Goal: Task Accomplishment & Management: Complete application form

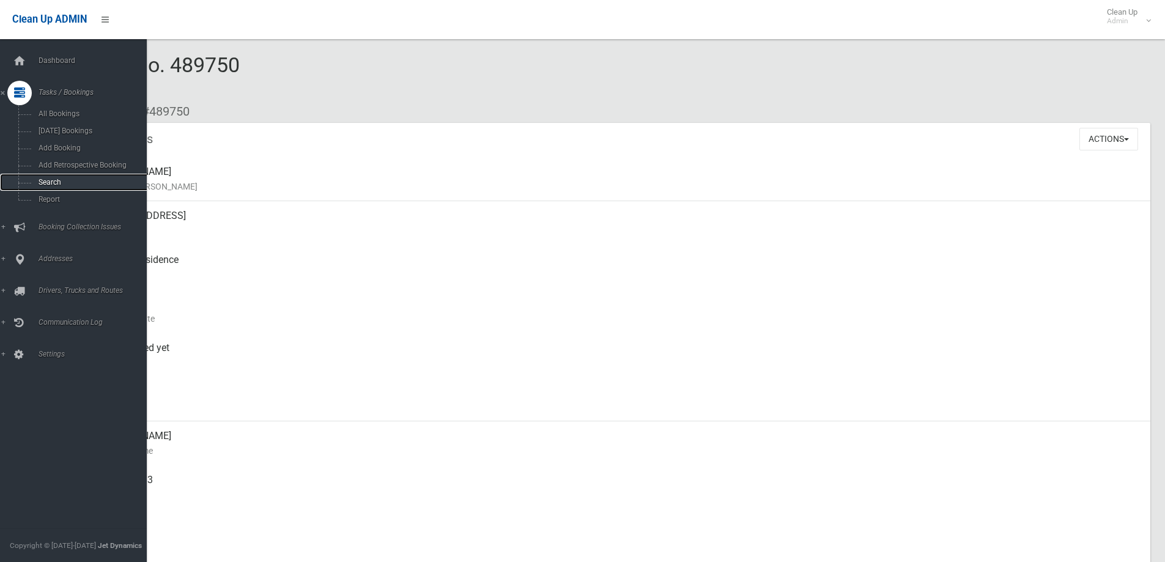
click at [27, 179] on link "Search" at bounding box center [78, 182] width 156 height 17
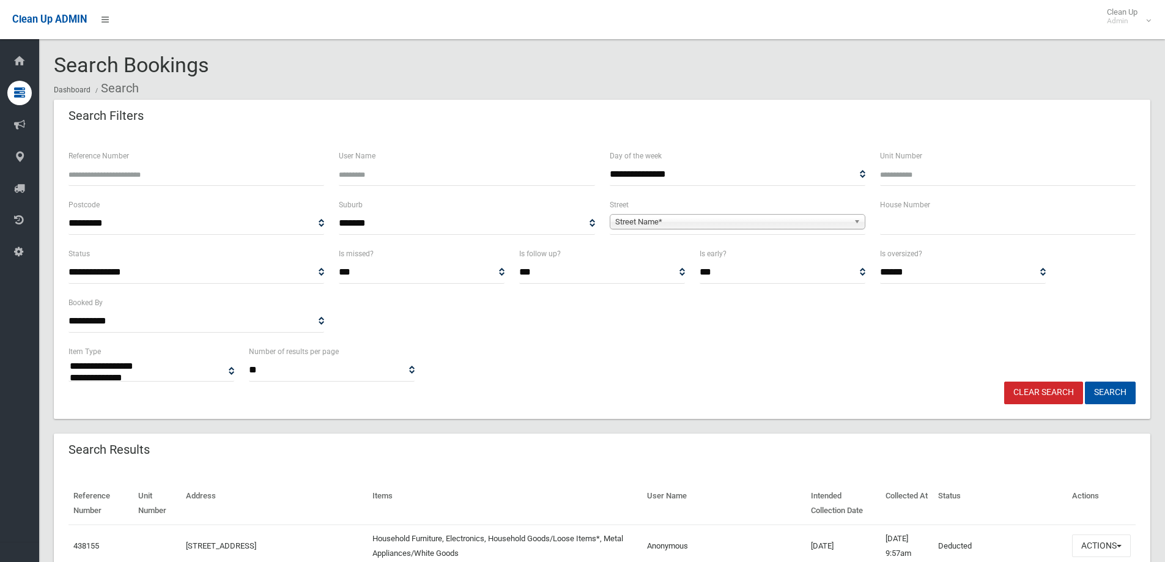
select select
click at [956, 237] on div "House Number" at bounding box center [1007, 221] width 270 height 49
click at [960, 229] on input "text" at bounding box center [1008, 223] width 256 height 23
type input "***"
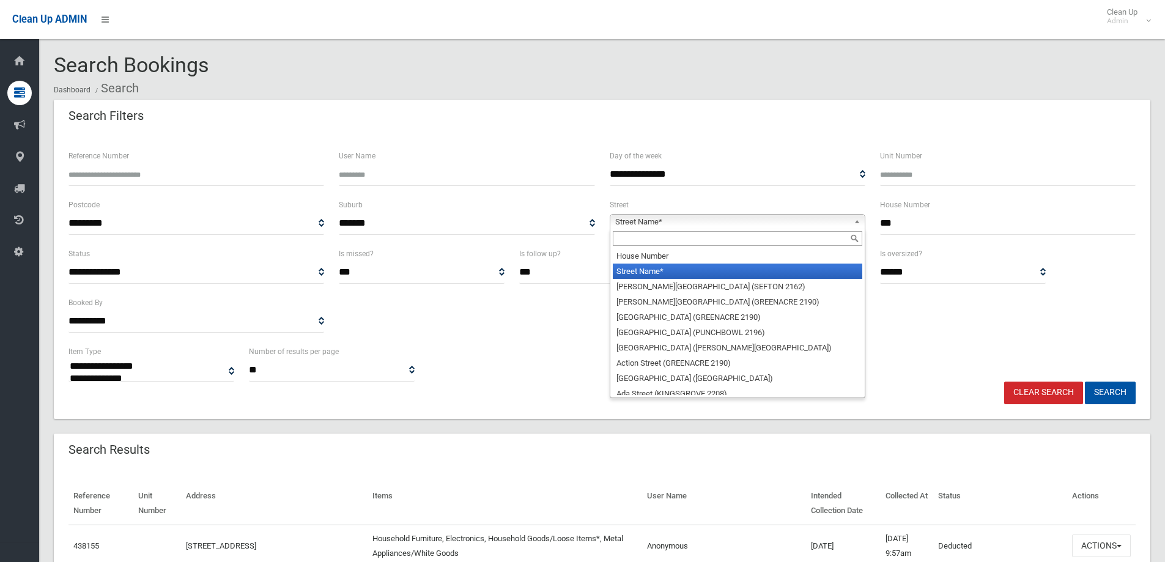
click at [804, 215] on span "Street Name*" at bounding box center [732, 222] width 234 height 15
type input "****"
click at [655, 277] on li "Will ett Street (YAGOONA 2199)" at bounding box center [737, 270] width 249 height 15
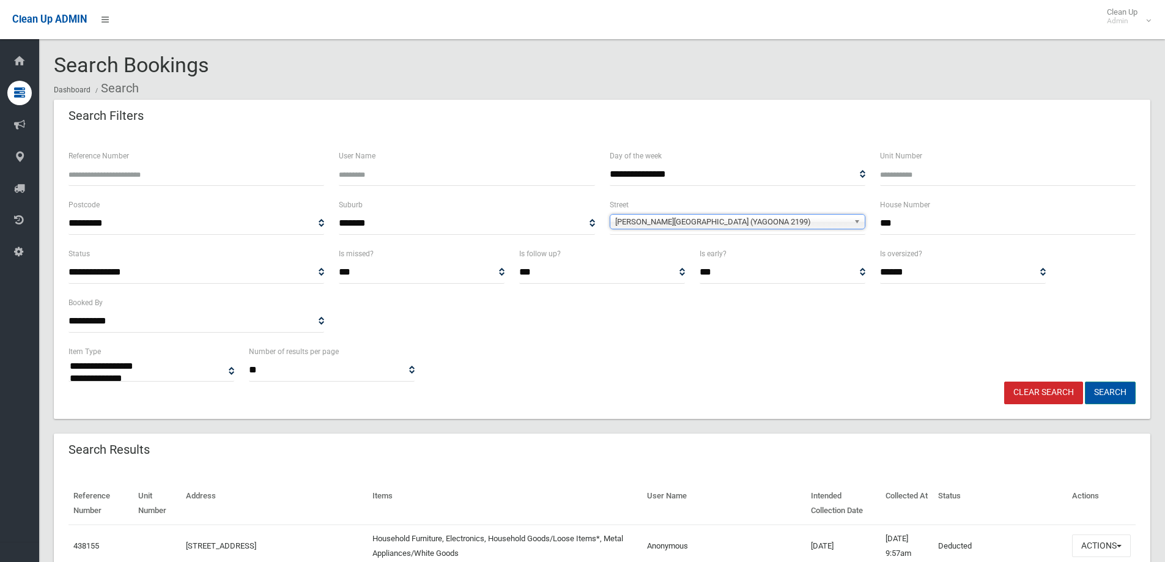
click at [1121, 391] on button "Search" at bounding box center [1110, 392] width 51 height 23
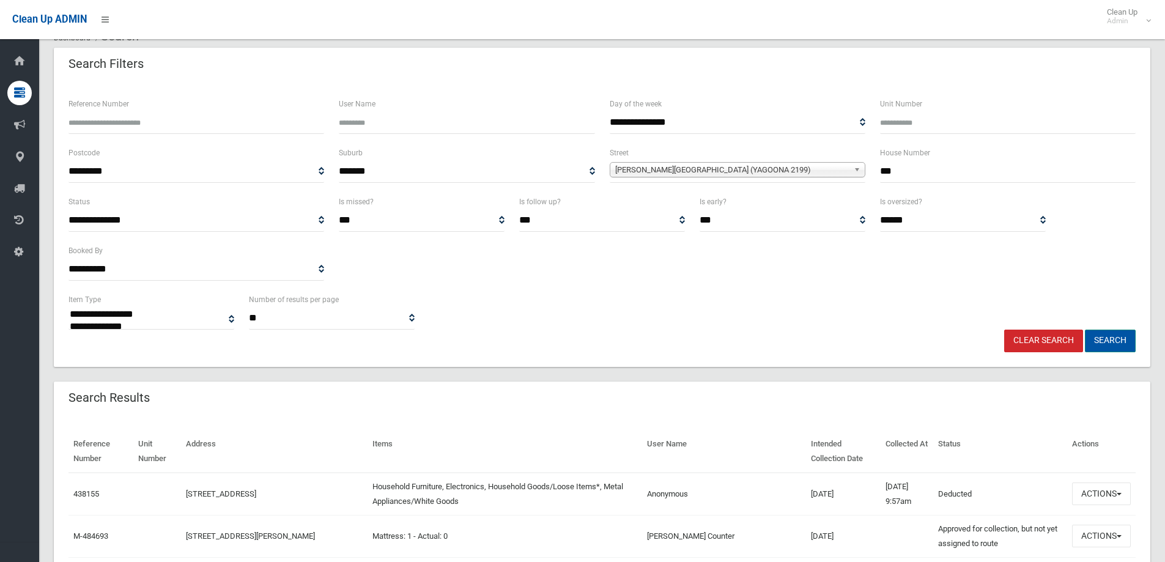
scroll to position [122, 0]
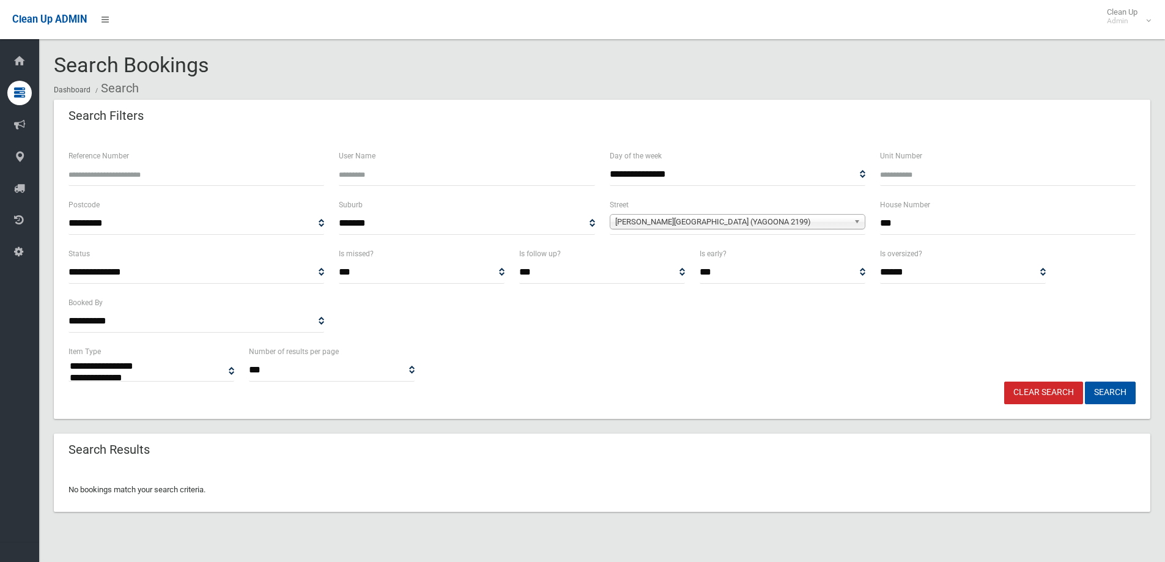
select select
click at [889, 221] on input "***" at bounding box center [1008, 223] width 256 height 23
type input "**"
click at [1122, 396] on button "Search" at bounding box center [1110, 392] width 51 height 23
select select
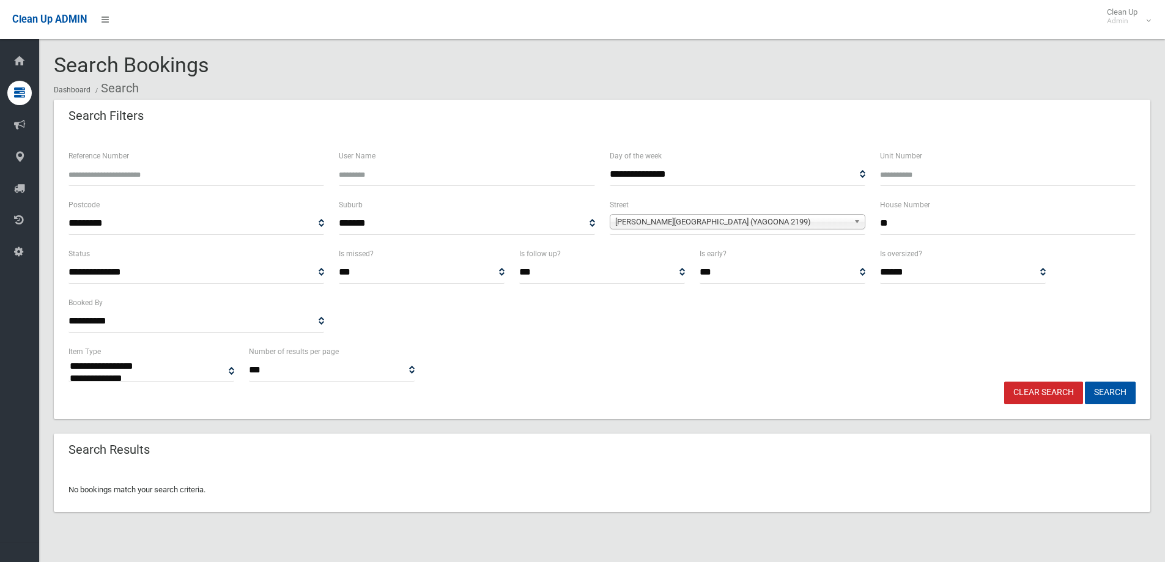
drag, startPoint x: 895, startPoint y: 224, endPoint x: 850, endPoint y: 215, distance: 46.2
click at [850, 215] on div "**********" at bounding box center [602, 221] width 1082 height 49
type input "*"
click at [1085, 381] on button "Search" at bounding box center [1110, 392] width 51 height 23
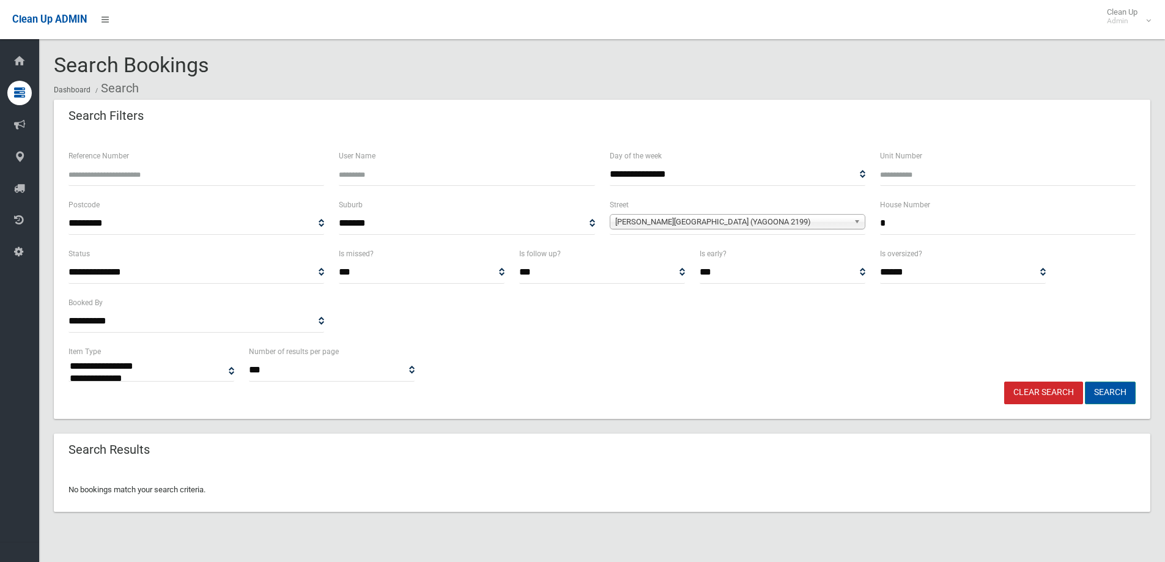
click at [1107, 388] on button "Search" at bounding box center [1110, 392] width 51 height 23
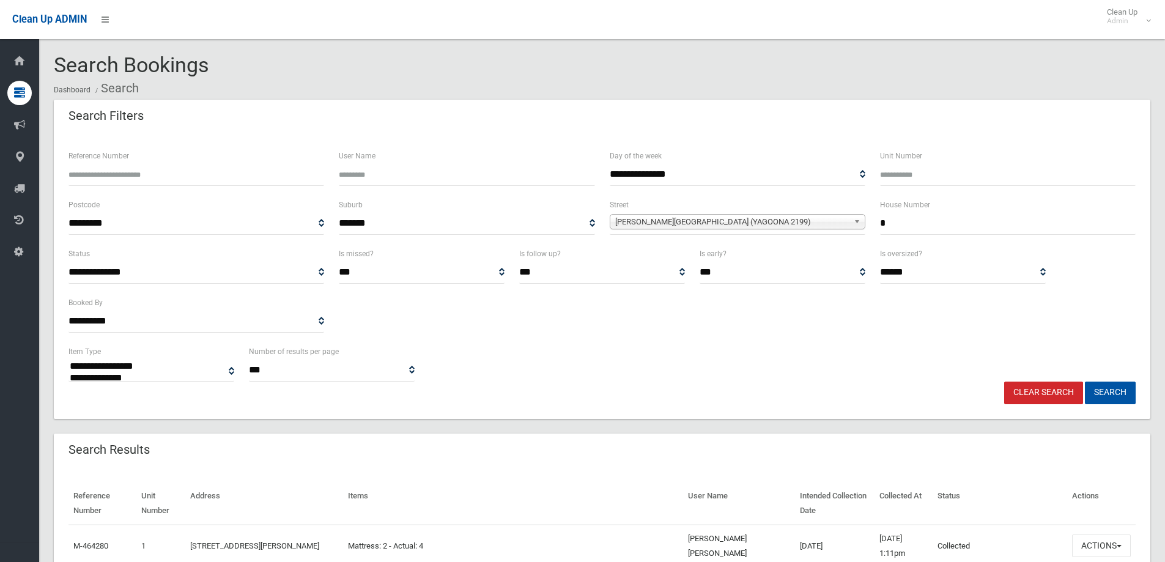
select select
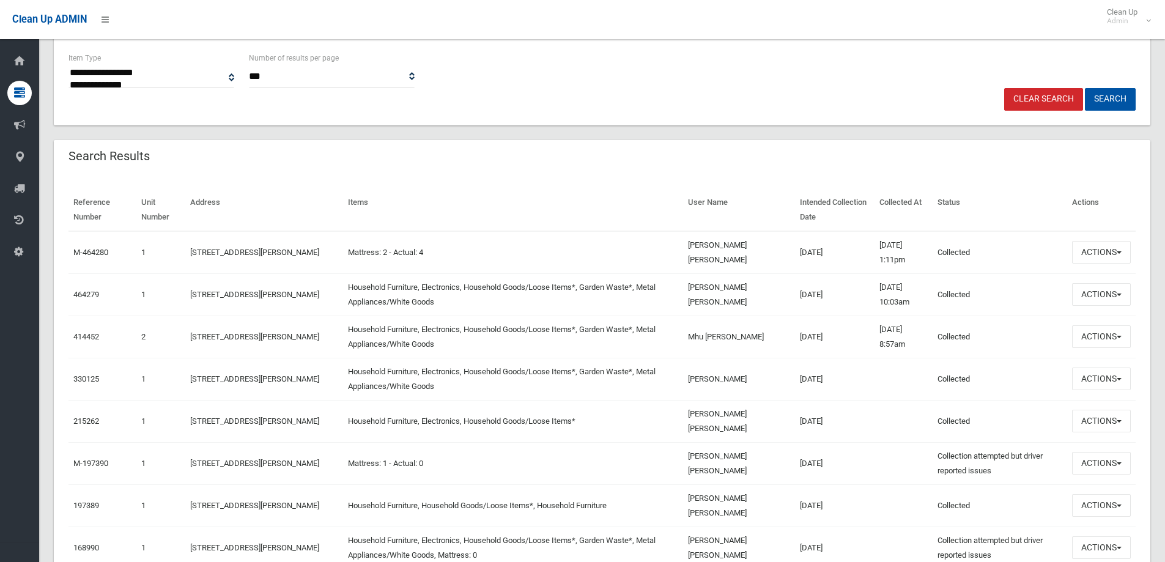
scroll to position [306, 0]
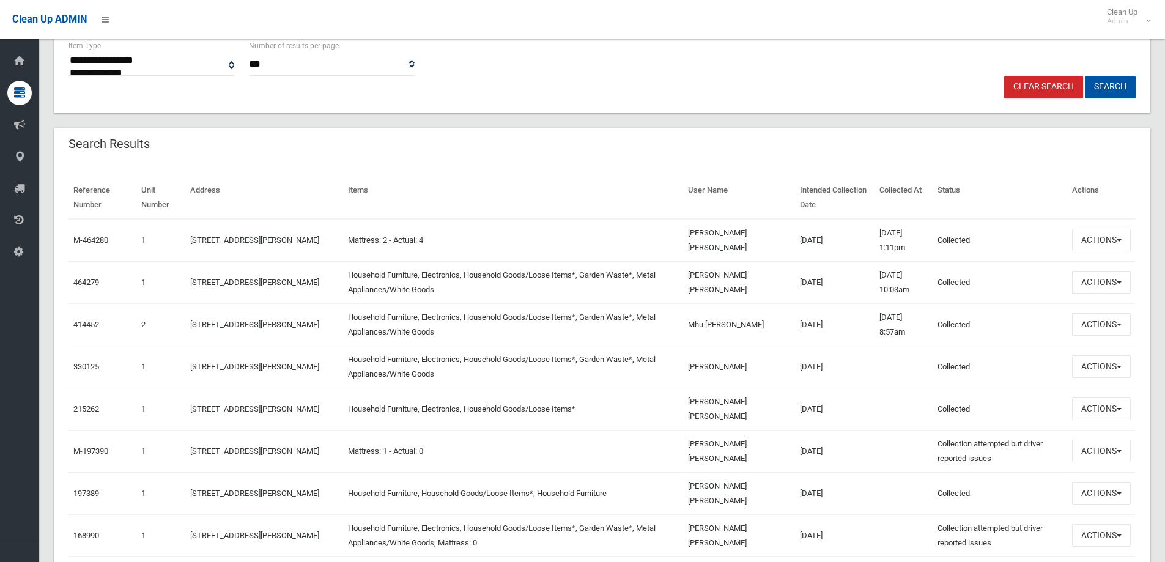
click at [1136, 319] on div "Reference Number Unit Number Address Items User Name Intended Collection Date C…" at bounding box center [602, 412] width 1096 height 501
click at [1121, 323] on button "Actions" at bounding box center [1101, 324] width 59 height 23
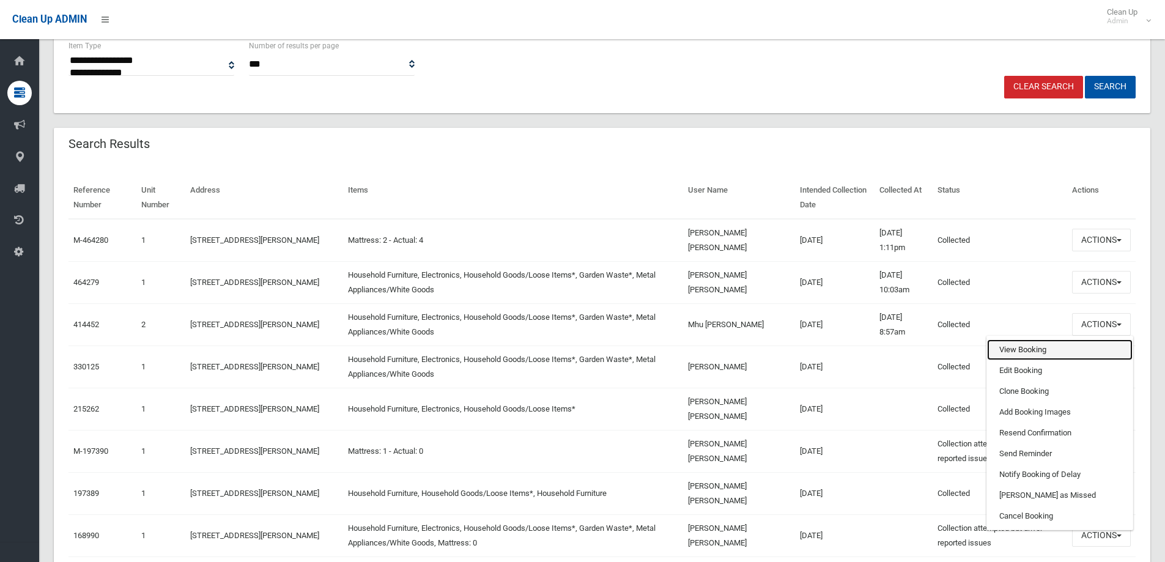
click at [1072, 352] on link "View Booking" at bounding box center [1060, 349] width 146 height 21
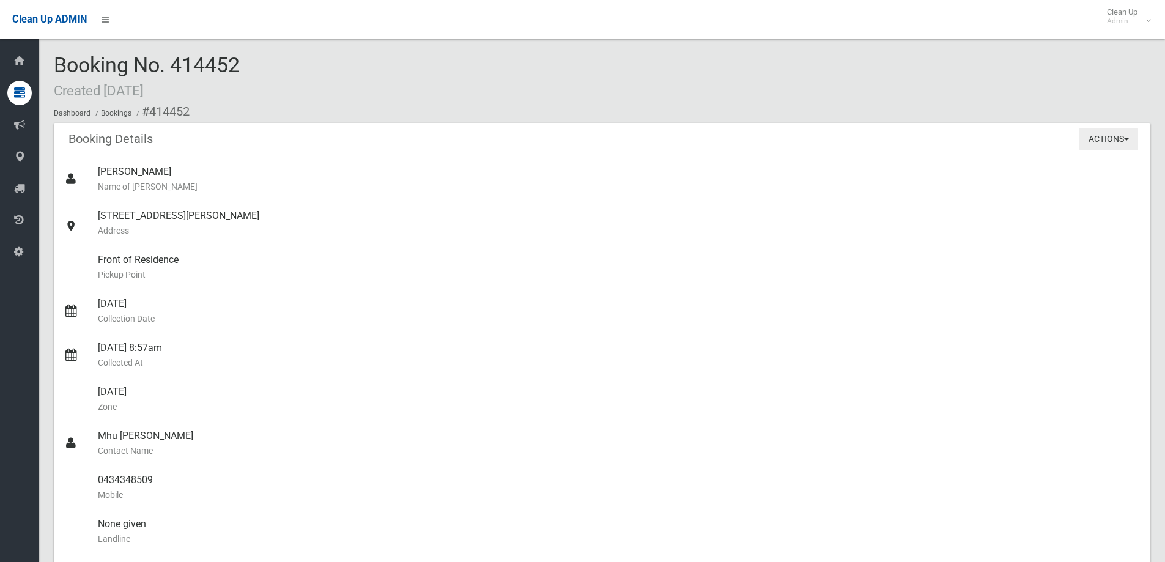
click at [1110, 136] on button "Actions" at bounding box center [1108, 139] width 59 height 23
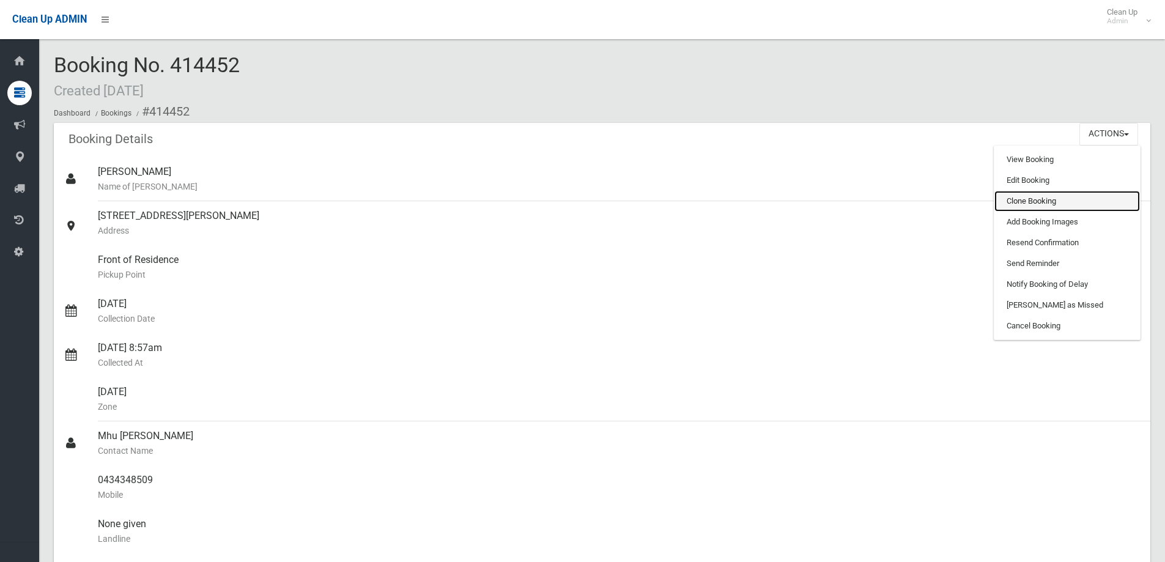
click at [1086, 206] on link "Clone Booking" at bounding box center [1067, 201] width 146 height 21
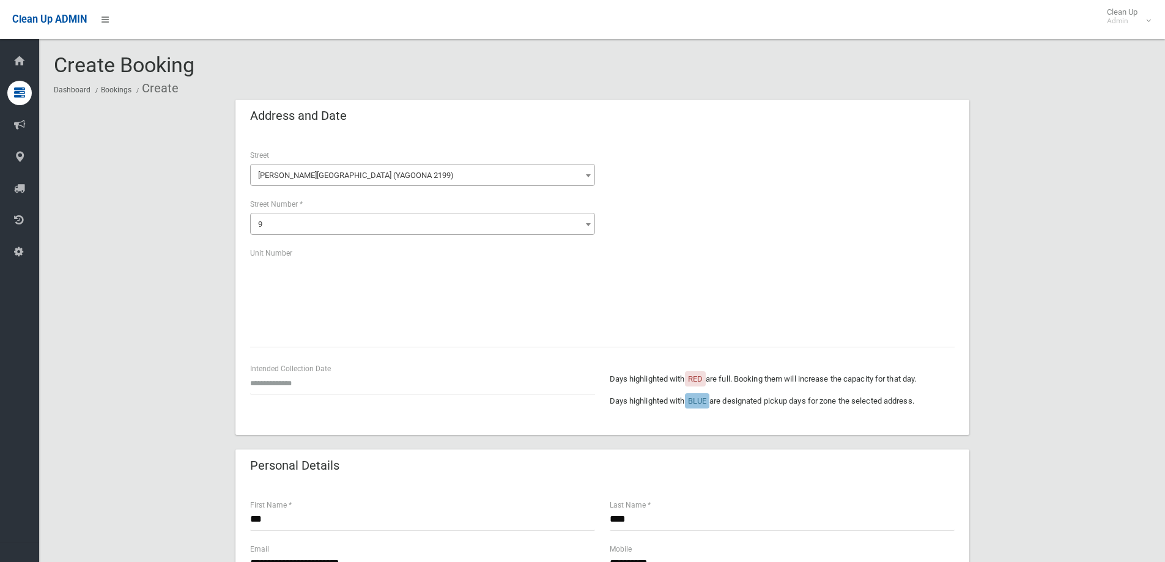
drag, startPoint x: 326, startPoint y: 367, endPoint x: 298, endPoint y: 383, distance: 32.8
click at [326, 367] on div "Intended Collection Date" at bounding box center [422, 378] width 345 height 32
click at [293, 384] on input "text" at bounding box center [422, 383] width 345 height 23
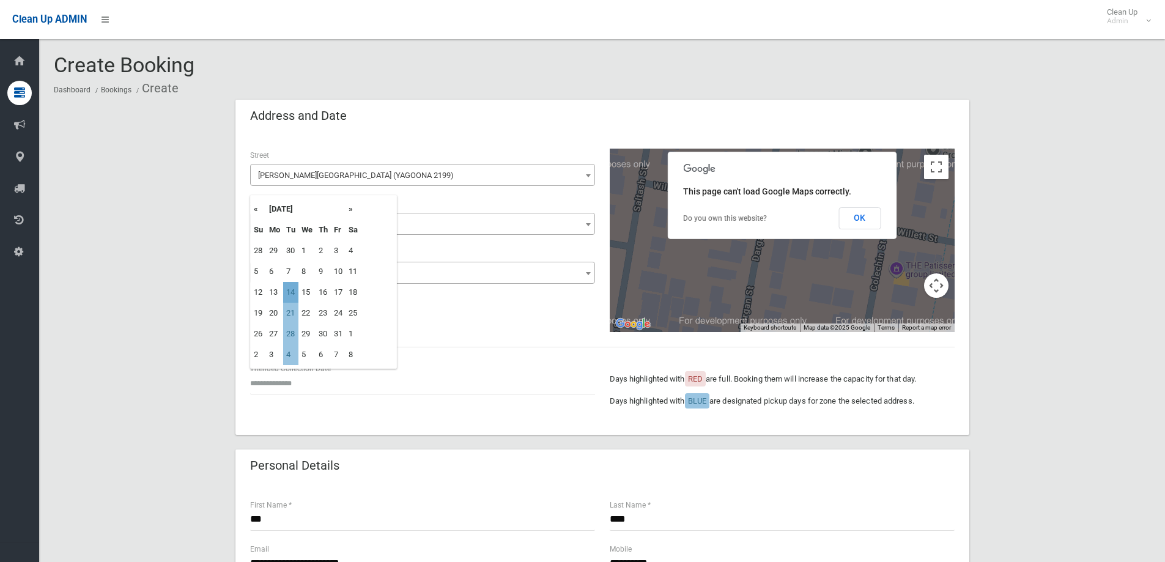
click at [292, 289] on td "14" at bounding box center [290, 292] width 15 height 21
type input "**********"
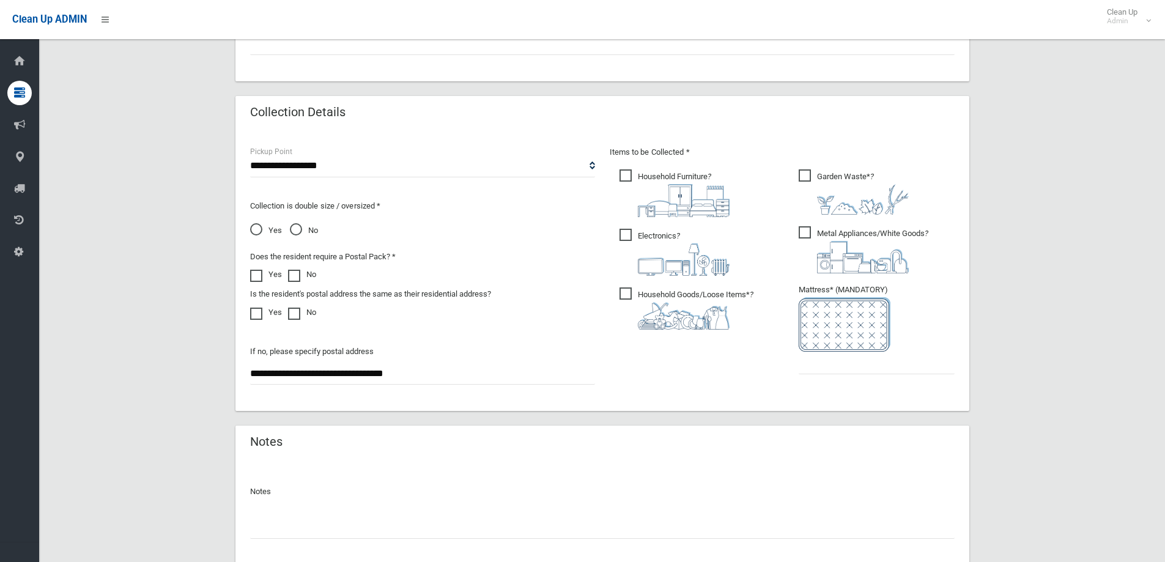
scroll to position [648, 0]
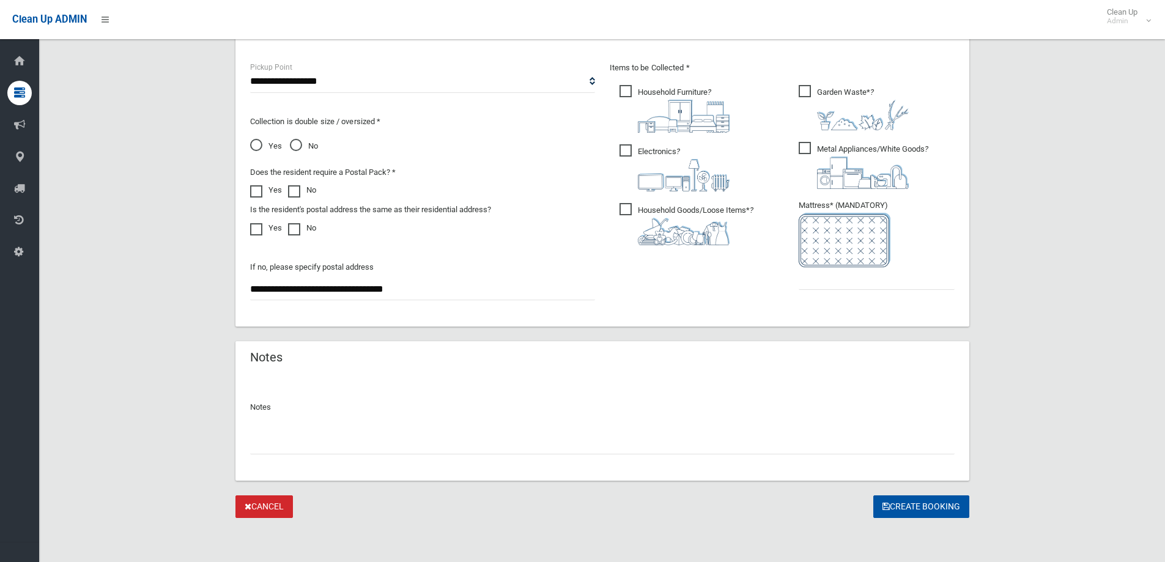
click at [880, 290] on ul "Garden Waste* ?" at bounding box center [872, 191] width 166 height 216
click at [880, 285] on input "text" at bounding box center [876, 278] width 156 height 23
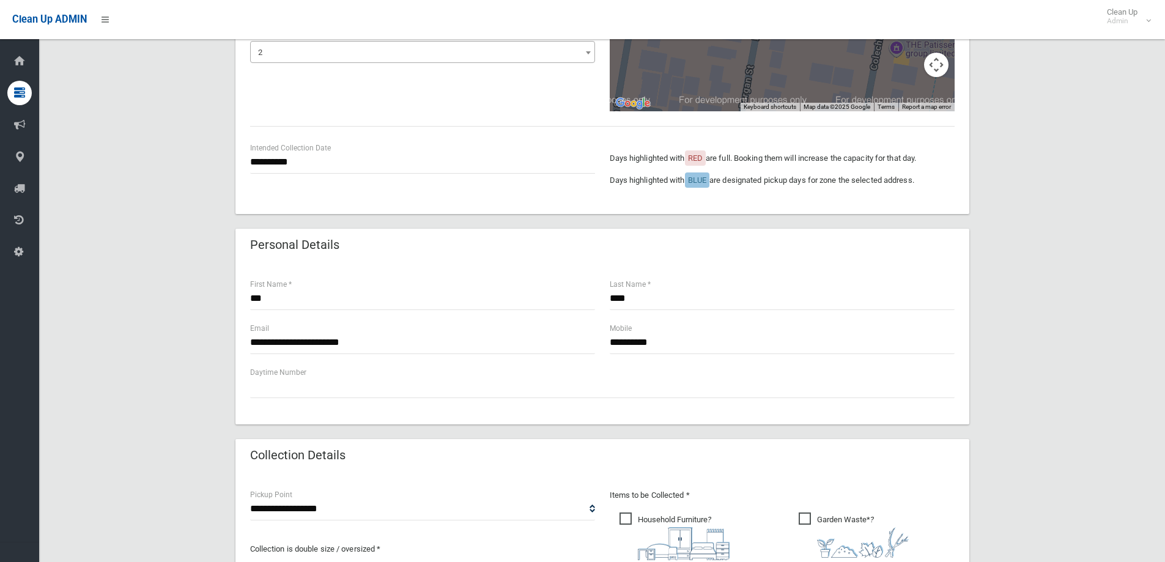
scroll to position [220, 0]
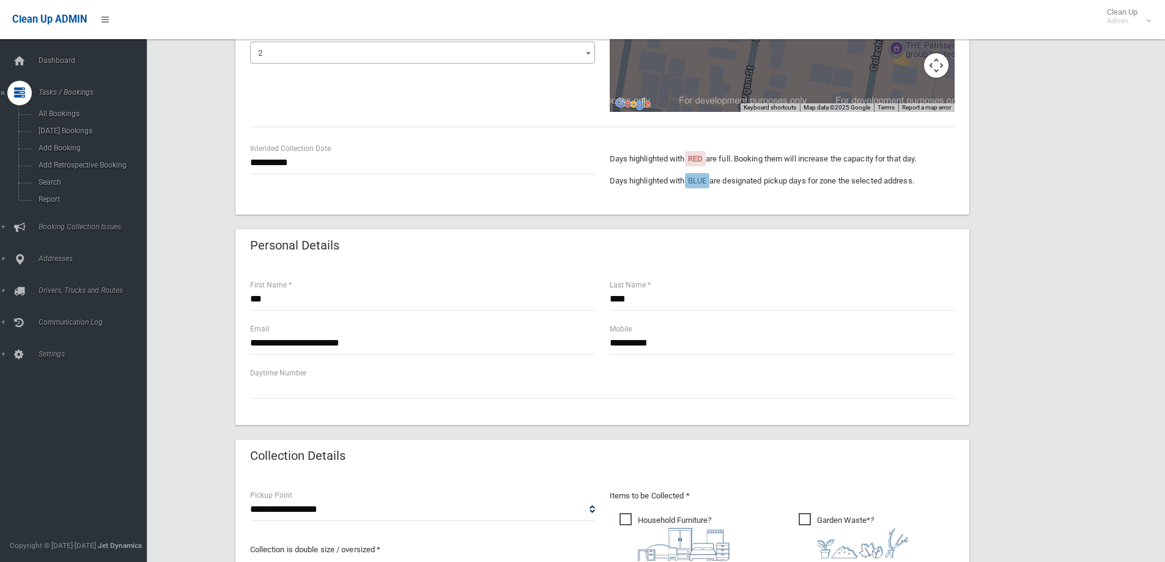
type input "*"
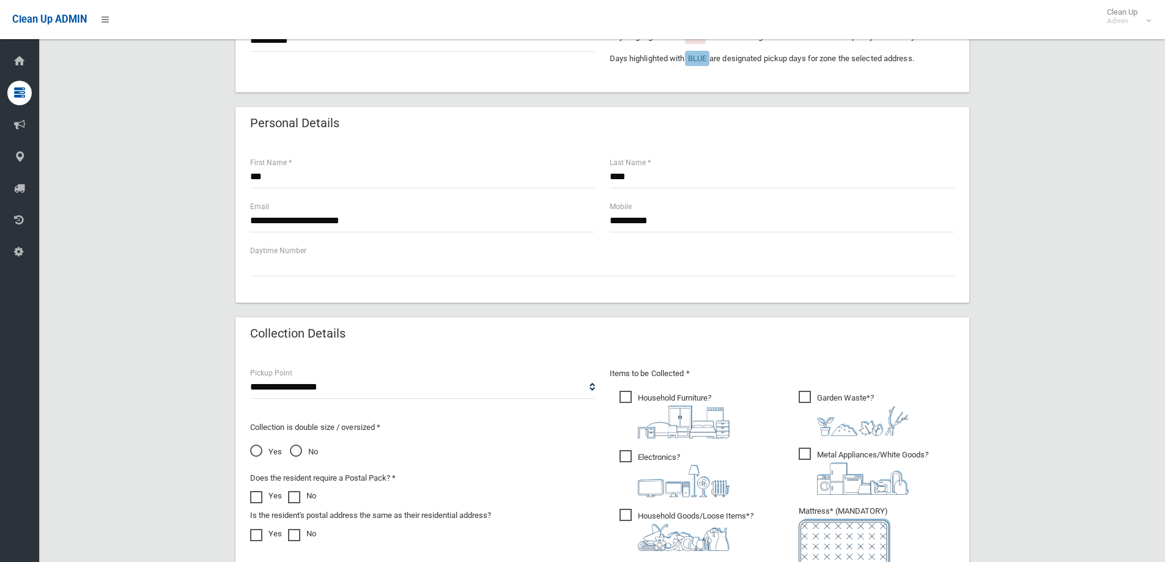
scroll to position [98, 0]
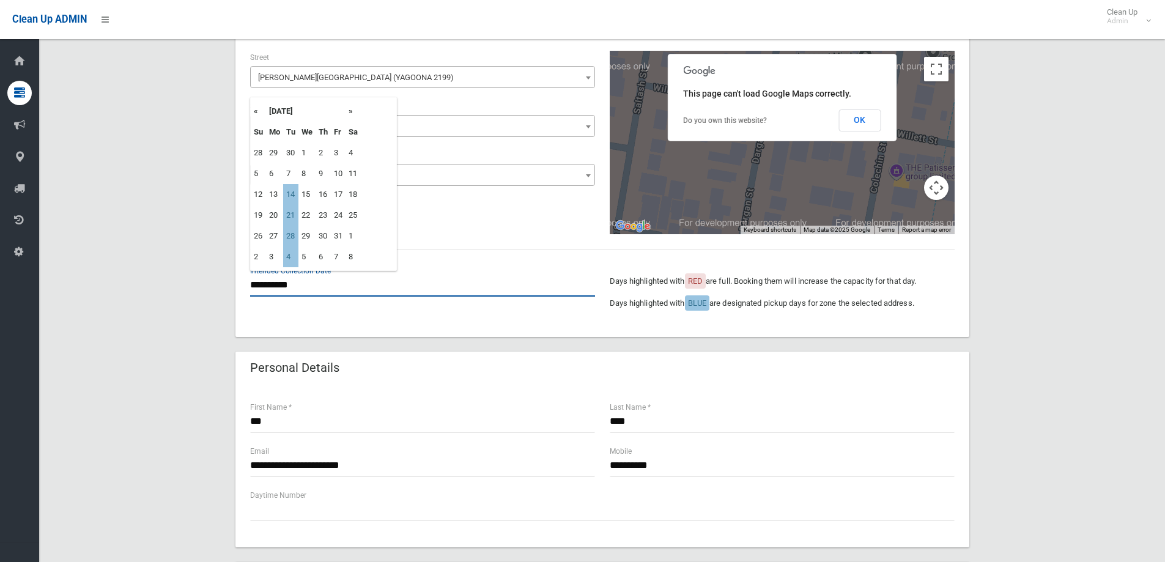
click at [407, 292] on input "**********" at bounding box center [422, 285] width 345 height 23
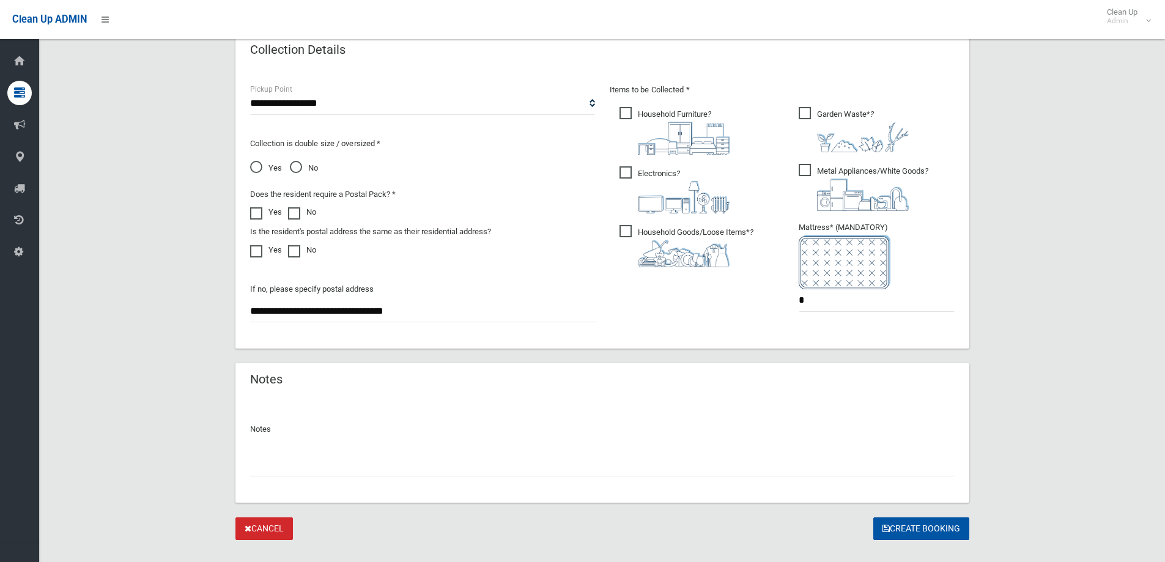
scroll to position [648, 0]
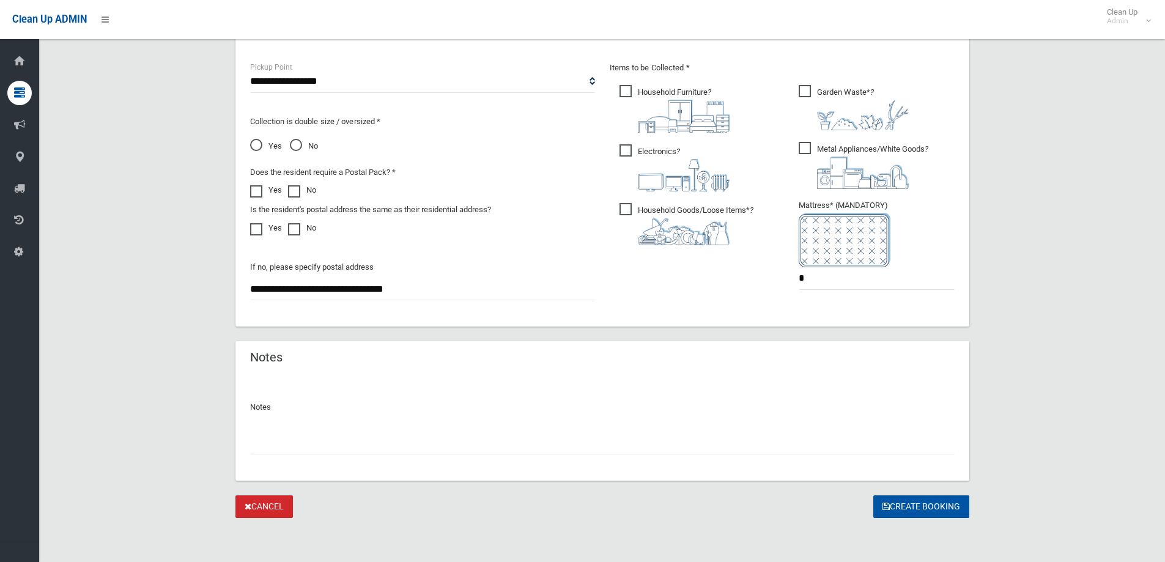
click at [936, 513] on button "Create Booking" at bounding box center [921, 506] width 96 height 23
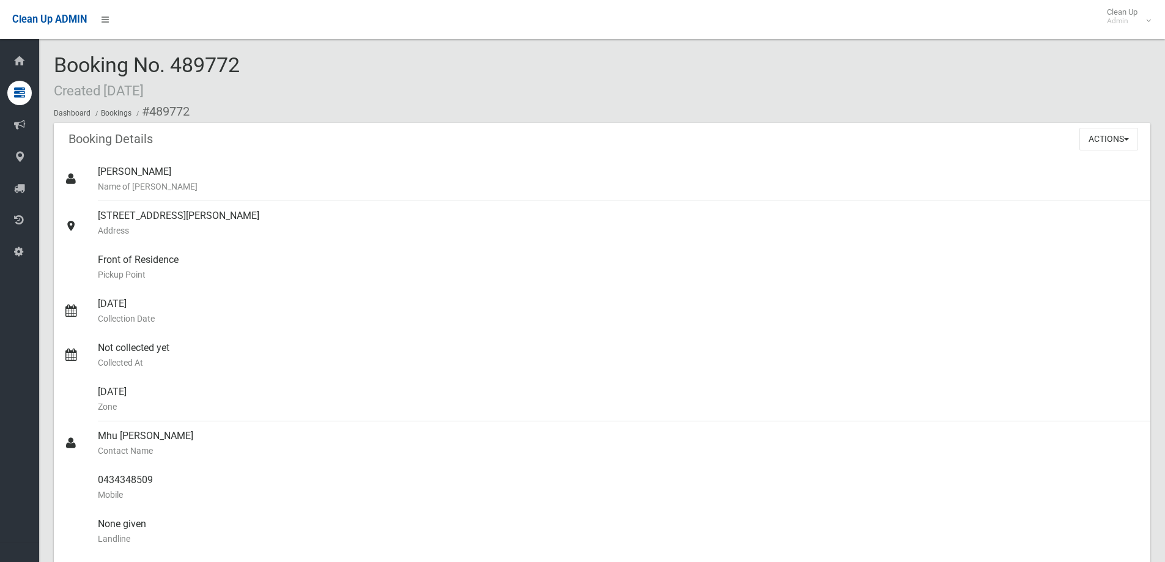
drag, startPoint x: 183, startPoint y: 68, endPoint x: 276, endPoint y: 70, distance: 93.6
click at [276, 70] on div "Booking No. 489772 Created [DATE] Dashboard Bookings #489772" at bounding box center [602, 88] width 1096 height 69
click at [255, 68] on div "Booking No. 489772 Created [DATE] Dashboard Bookings #489772" at bounding box center [602, 88] width 1096 height 69
drag, startPoint x: 174, startPoint y: 64, endPoint x: 255, endPoint y: 74, distance: 81.4
click at [255, 74] on div "Booking No. 489772 Created [DATE] Dashboard Bookings #489772" at bounding box center [602, 88] width 1096 height 69
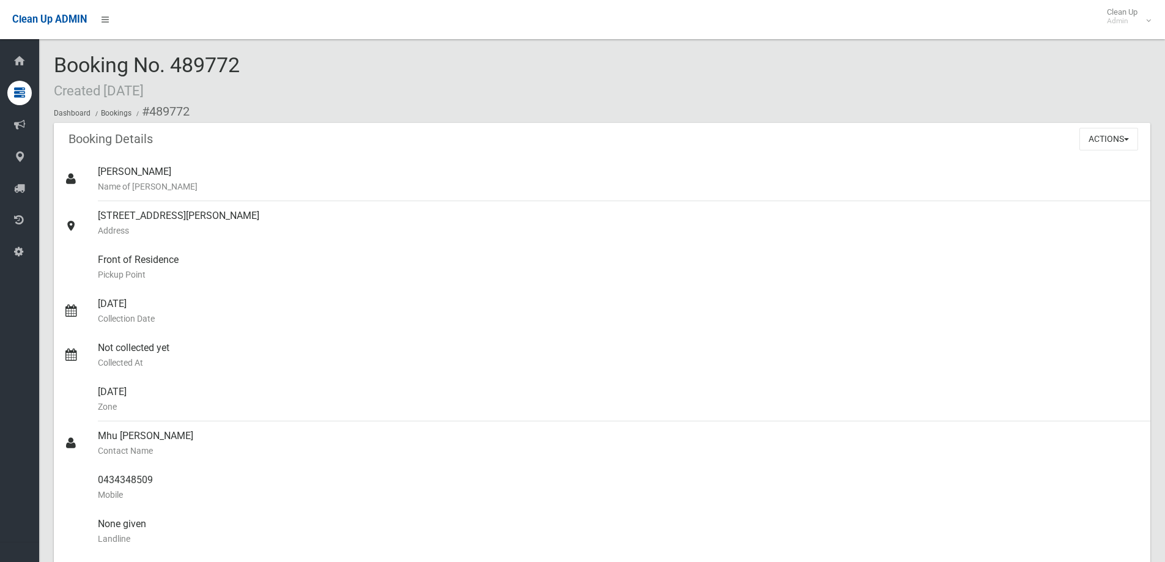
click at [252, 73] on div "Booking No. 489772 Created [DATE] Dashboard Bookings #489772" at bounding box center [602, 88] width 1096 height 69
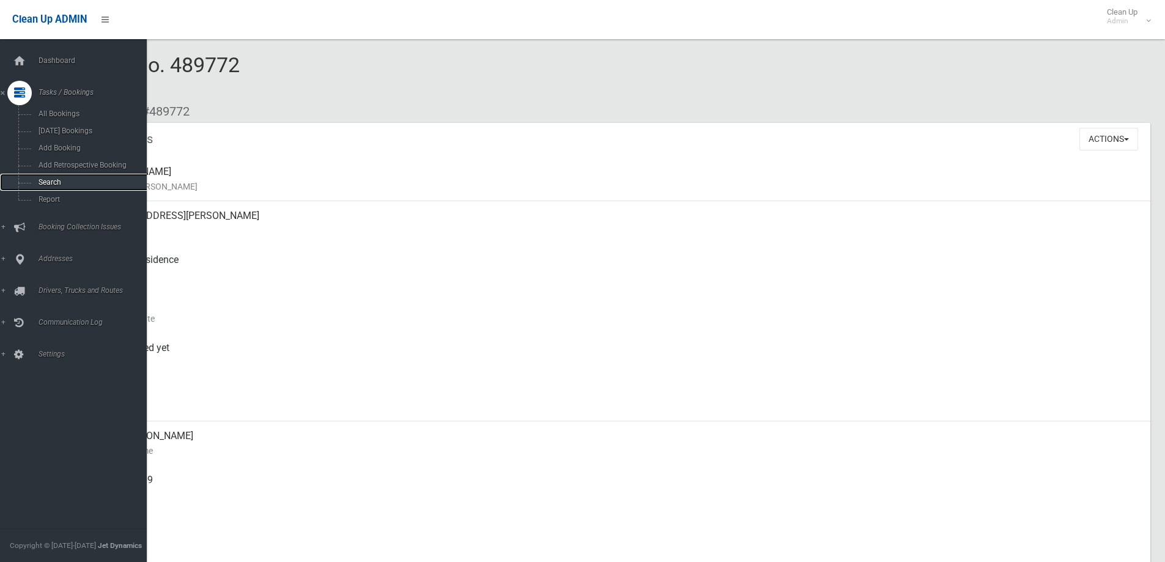
click at [55, 177] on link "Search" at bounding box center [78, 182] width 156 height 17
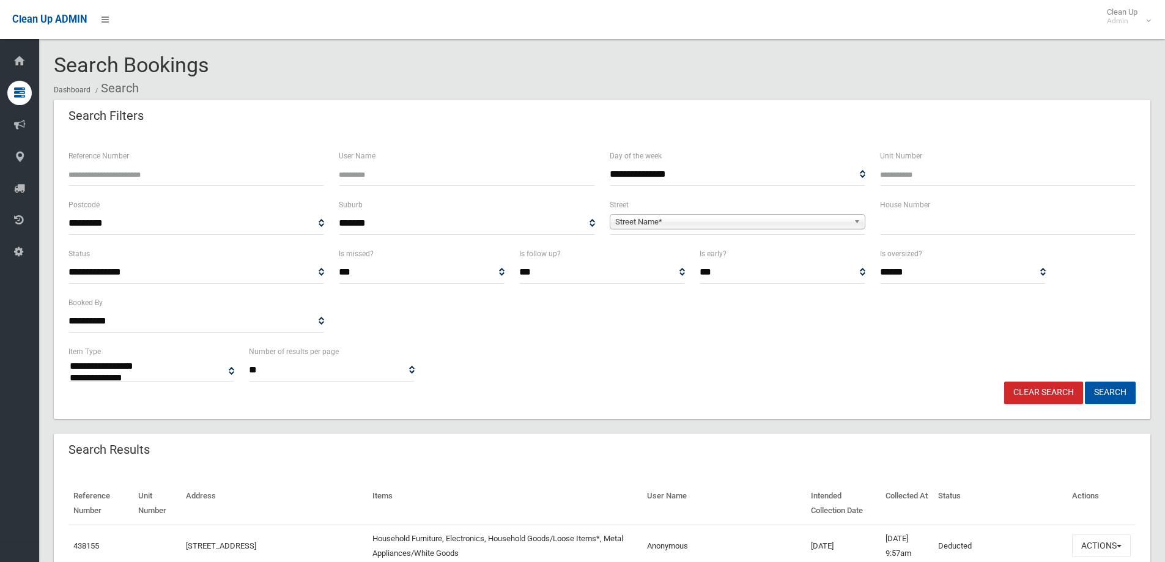
select select
click at [964, 228] on input "text" at bounding box center [1008, 223] width 256 height 23
type input "**"
click at [792, 223] on span "Street Name*" at bounding box center [732, 222] width 234 height 15
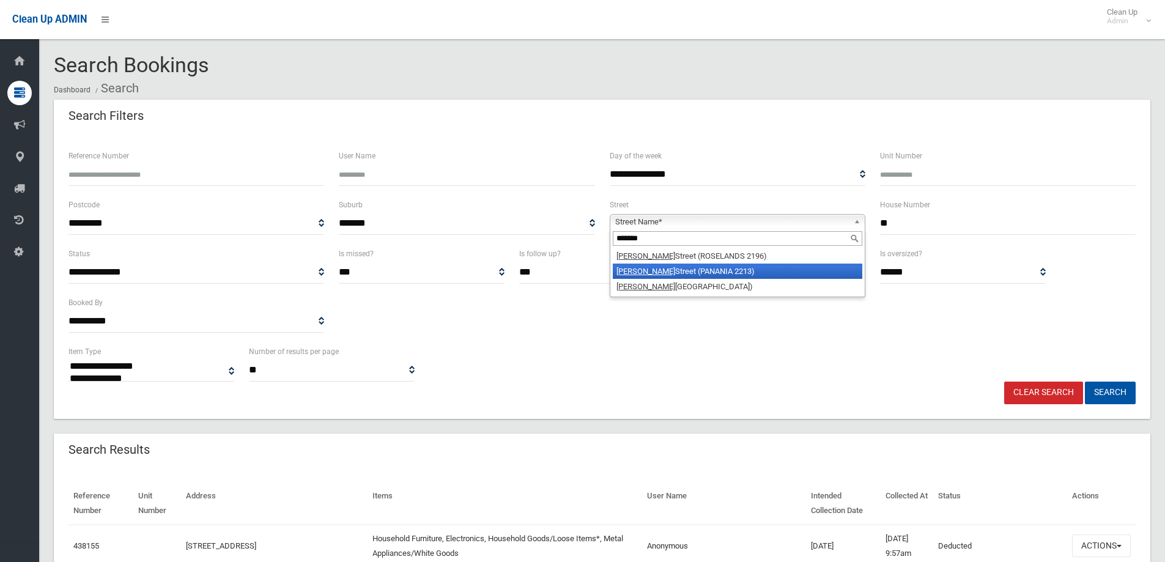
type input "*******"
click at [676, 267] on li "Phillip Street (PANANIA 2213)" at bounding box center [737, 270] width 249 height 15
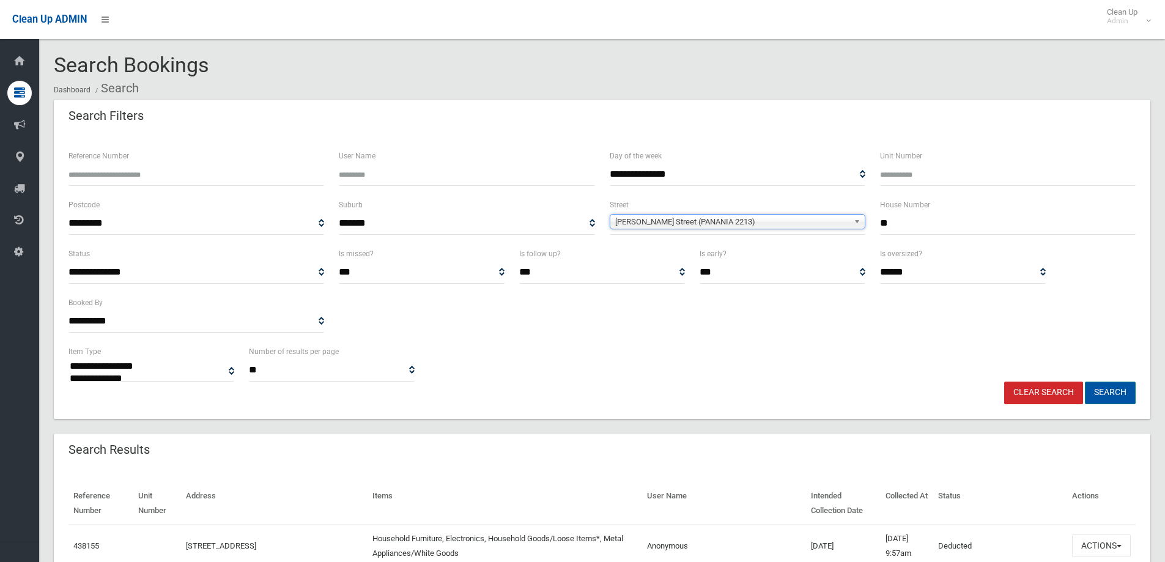
click at [1114, 391] on button "Search" at bounding box center [1110, 392] width 51 height 23
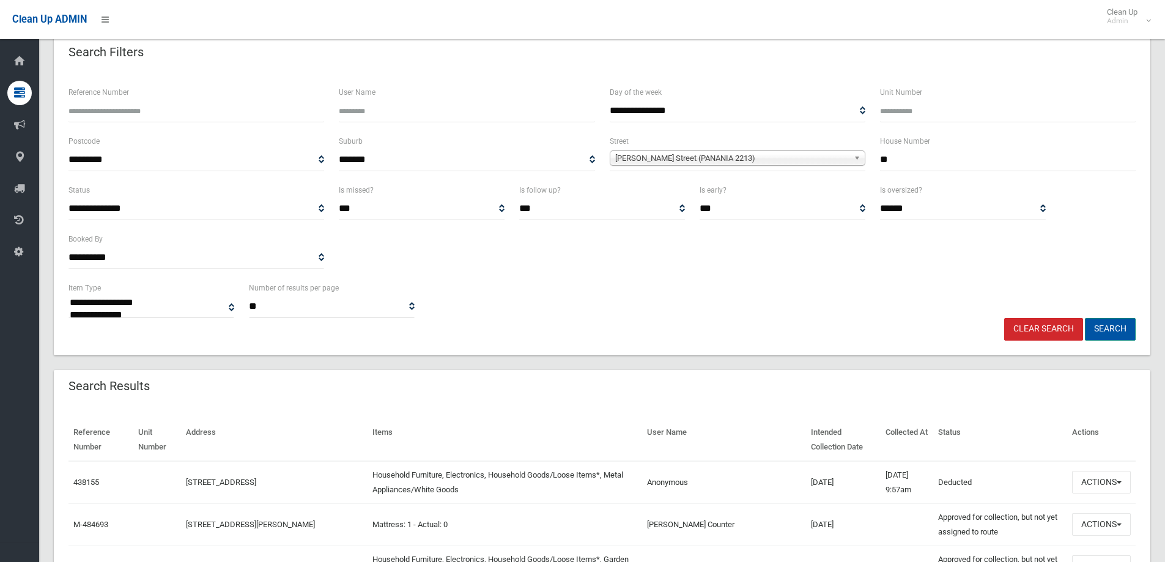
scroll to position [183, 0]
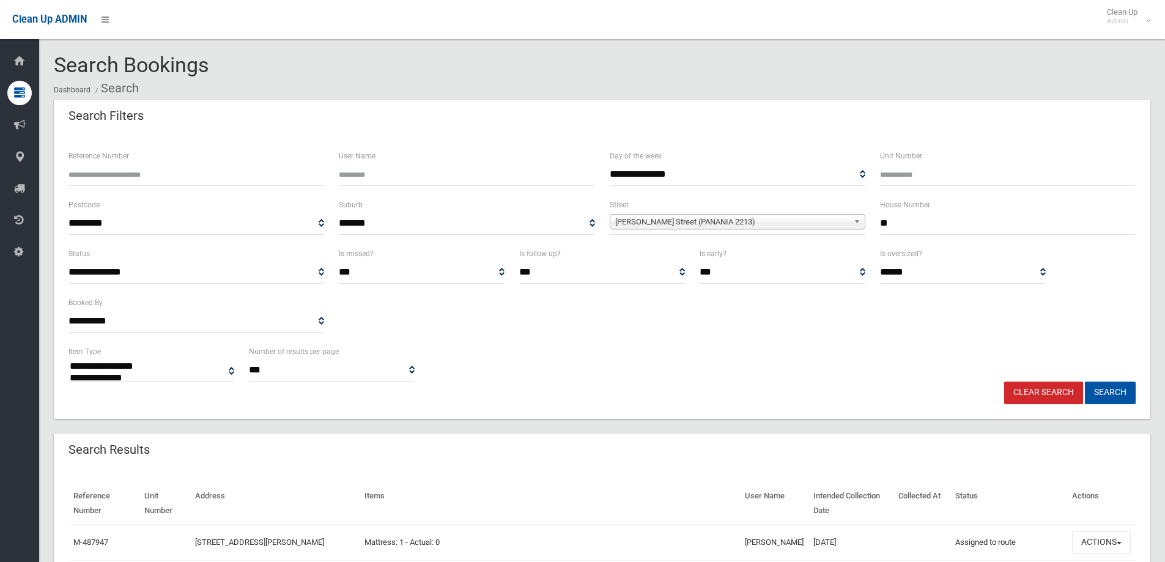
select select
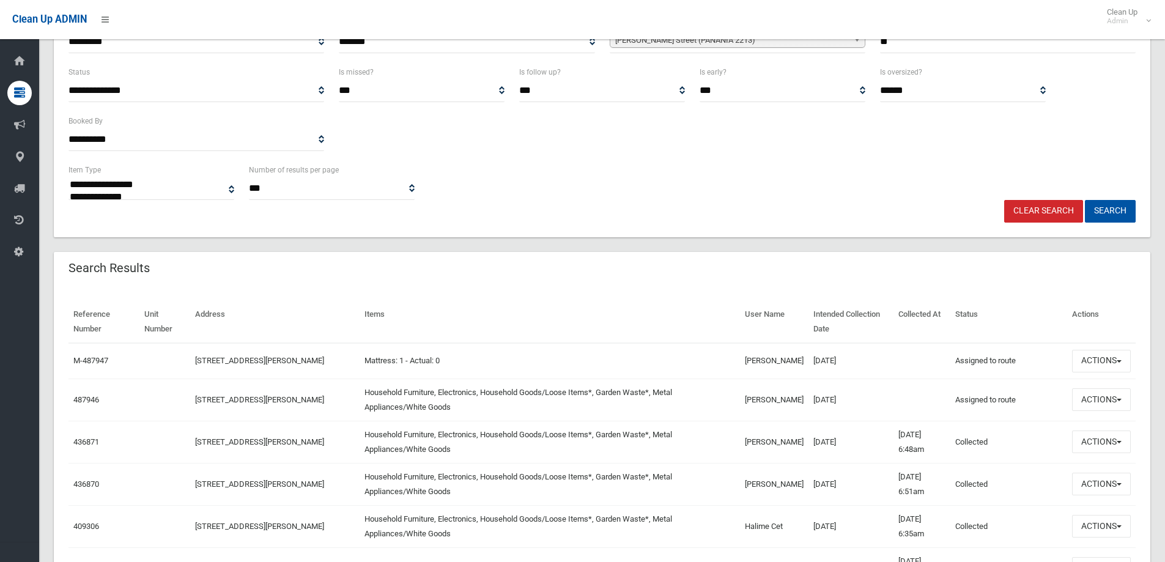
scroll to position [183, 0]
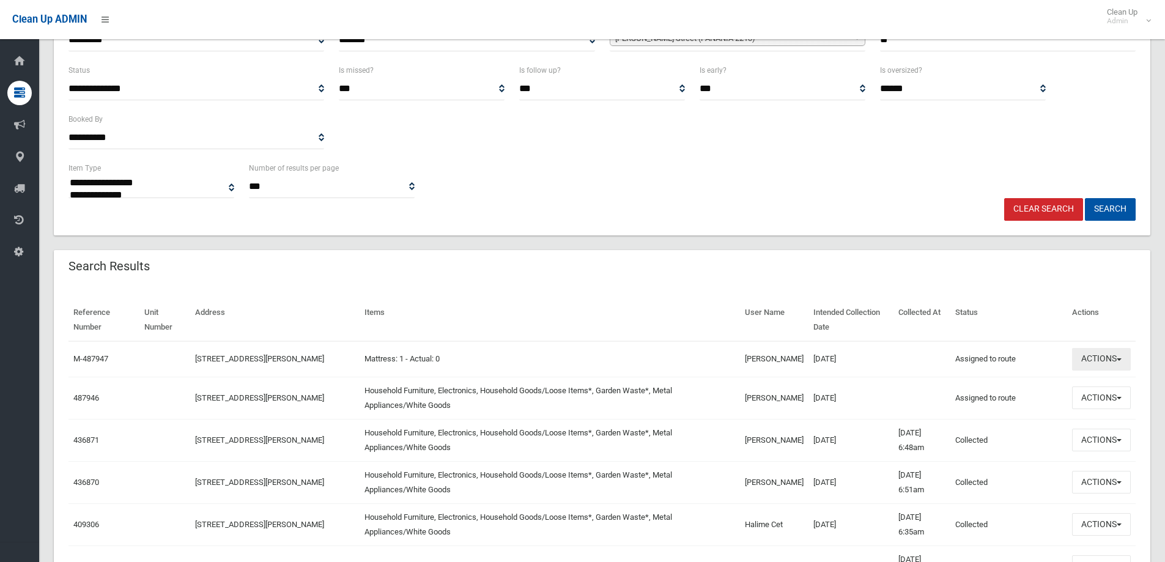
click at [1102, 360] on button "Actions" at bounding box center [1101, 359] width 59 height 23
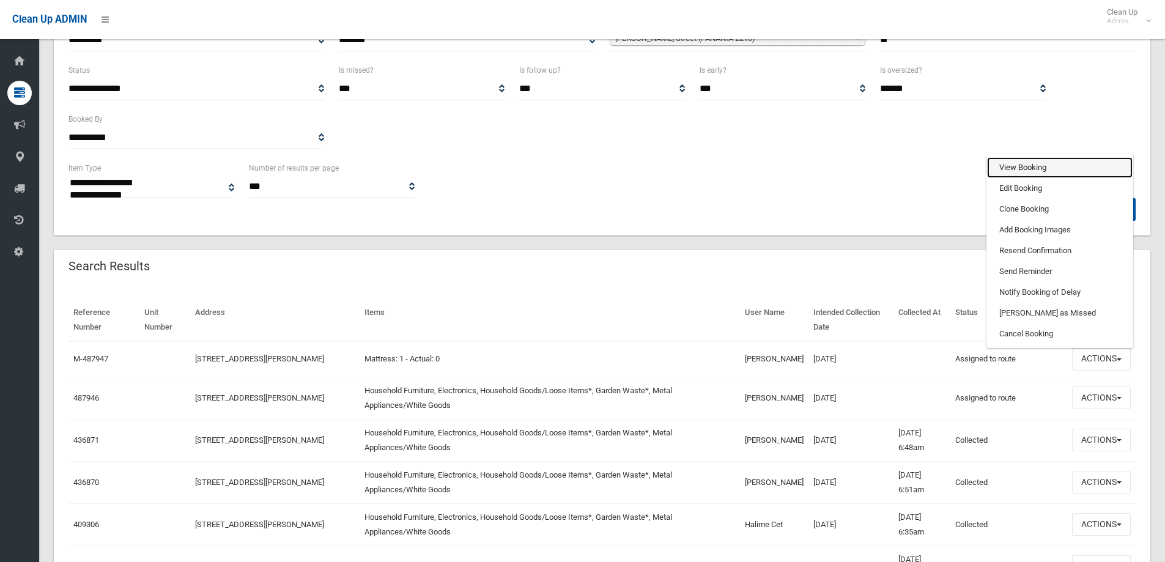
click at [1072, 168] on link "View Booking" at bounding box center [1060, 167] width 146 height 21
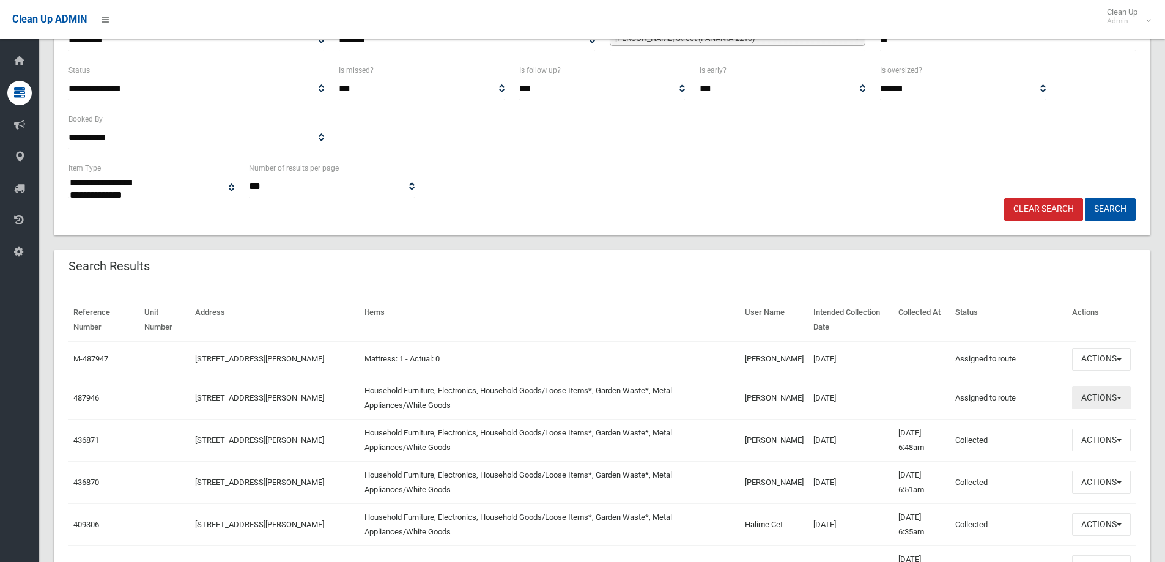
click at [1082, 396] on button "Actions" at bounding box center [1101, 397] width 59 height 23
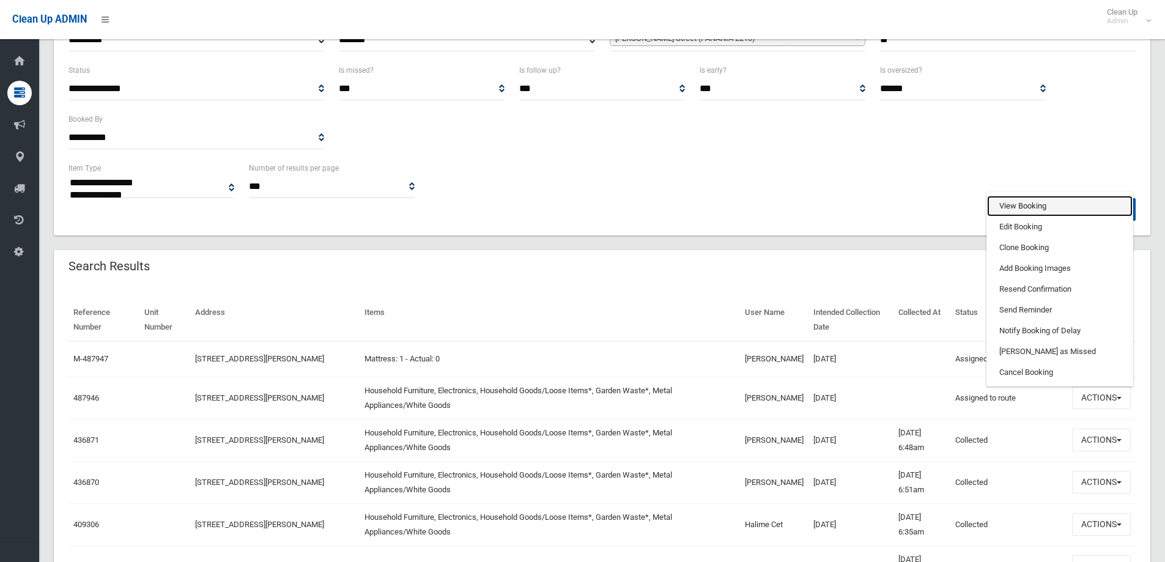
click at [1031, 199] on link "View Booking" at bounding box center [1060, 206] width 146 height 21
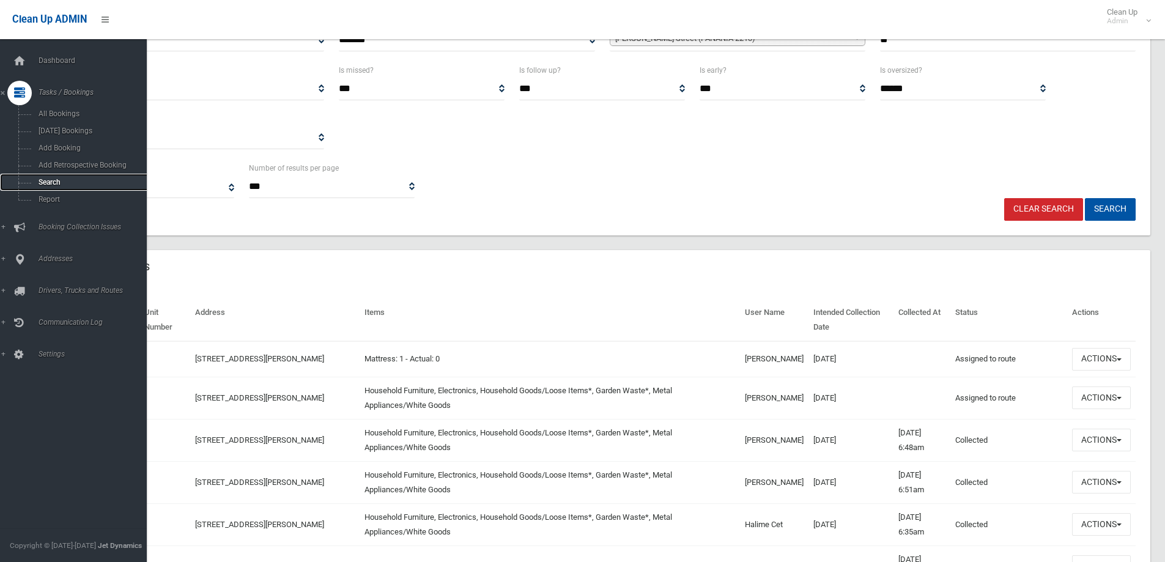
click at [43, 178] on span "Search" at bounding box center [90, 182] width 111 height 9
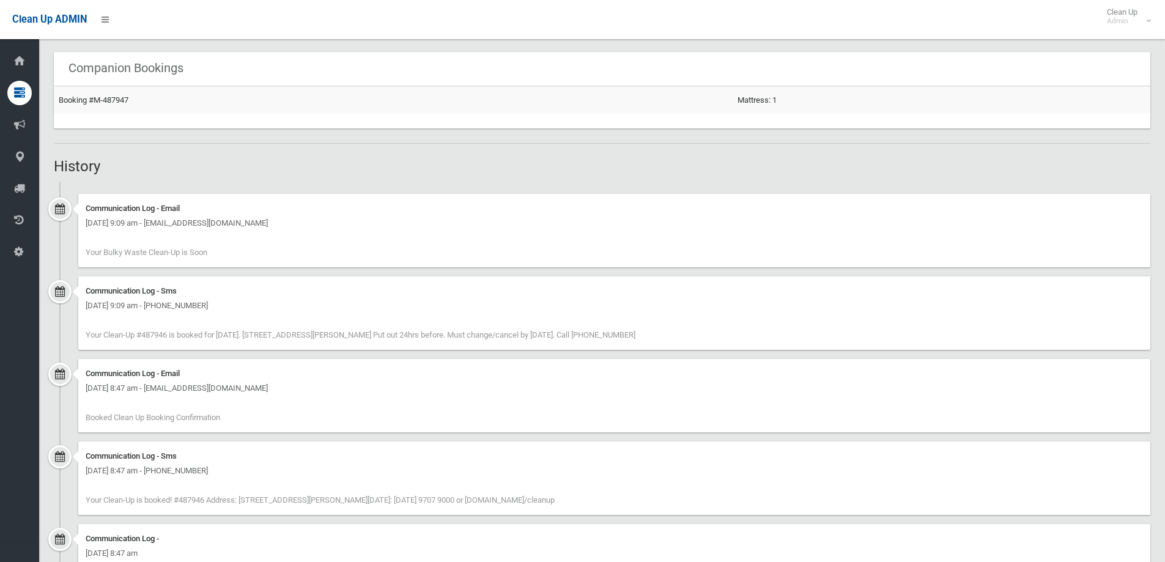
scroll to position [861, 0]
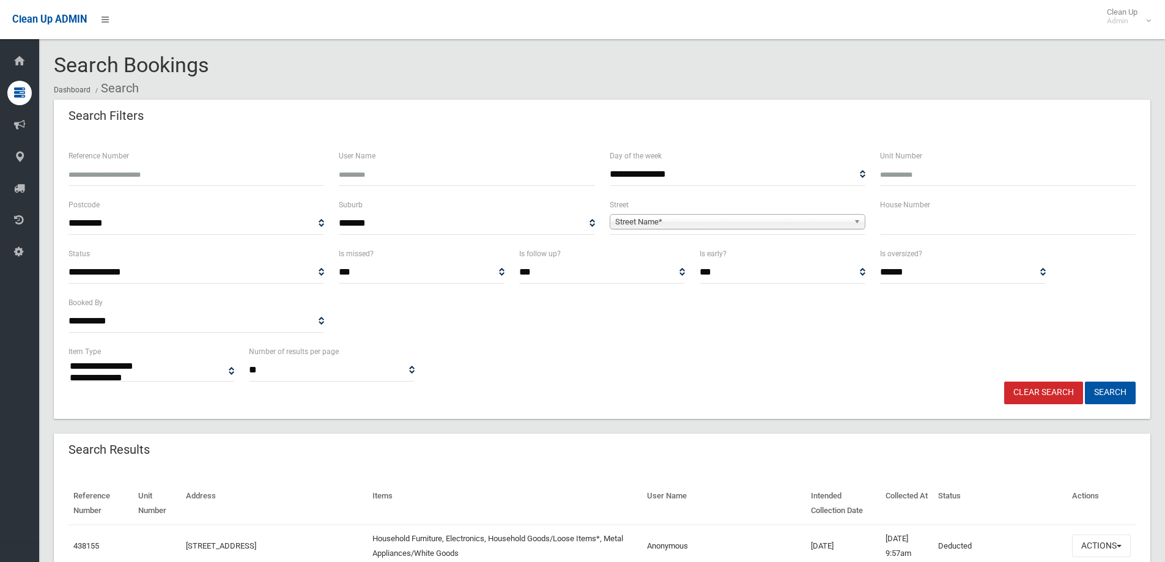
select select
click at [936, 230] on input "text" at bounding box center [1008, 223] width 256 height 23
type input "**"
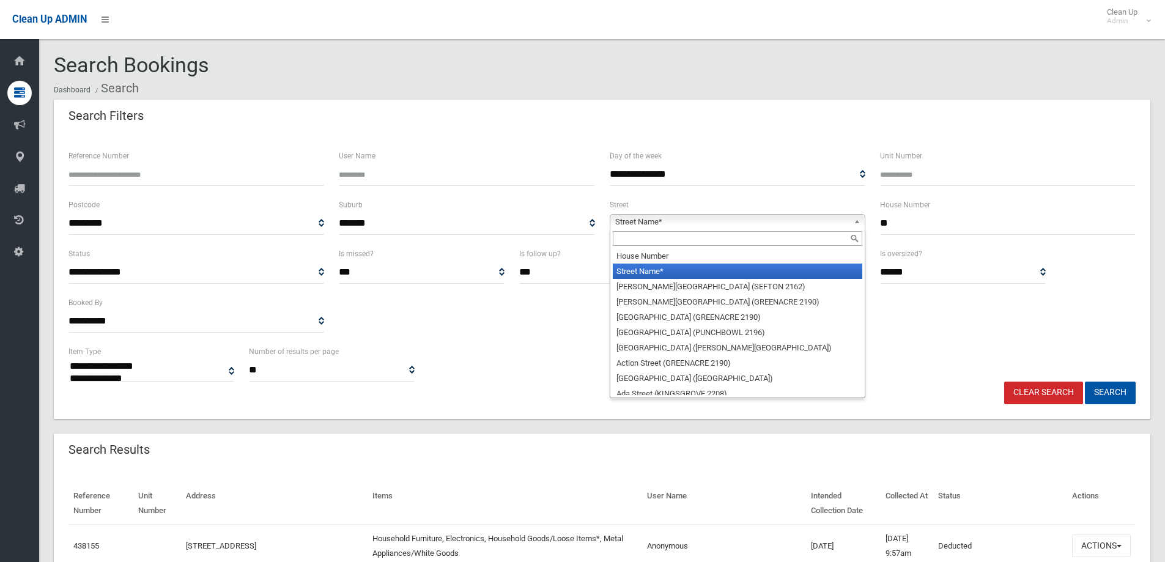
click at [836, 218] on span "Street Name*" at bounding box center [732, 222] width 234 height 15
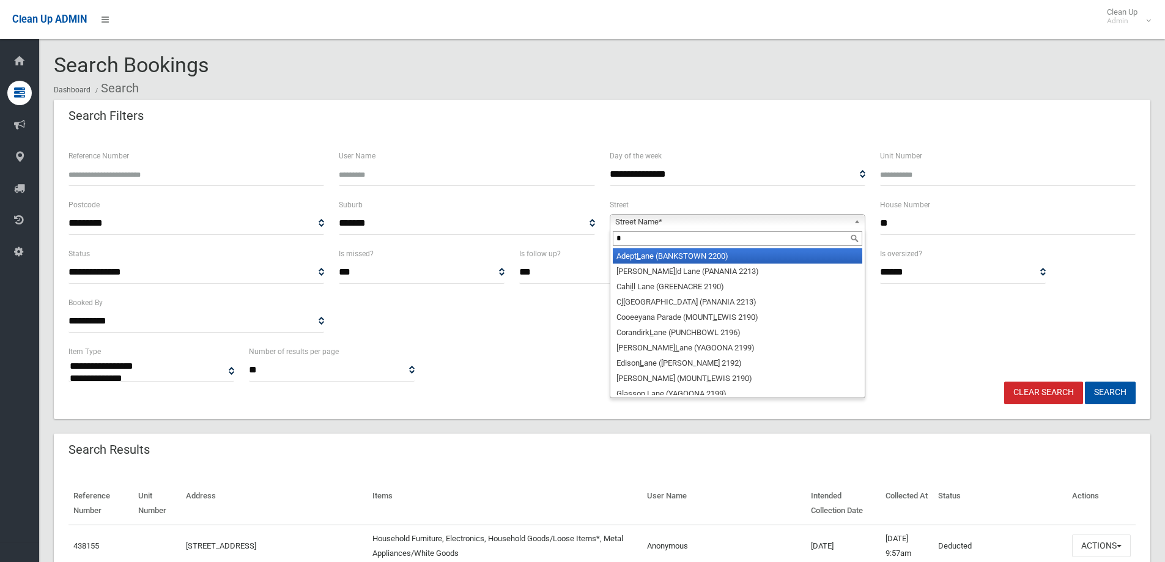
type input "**"
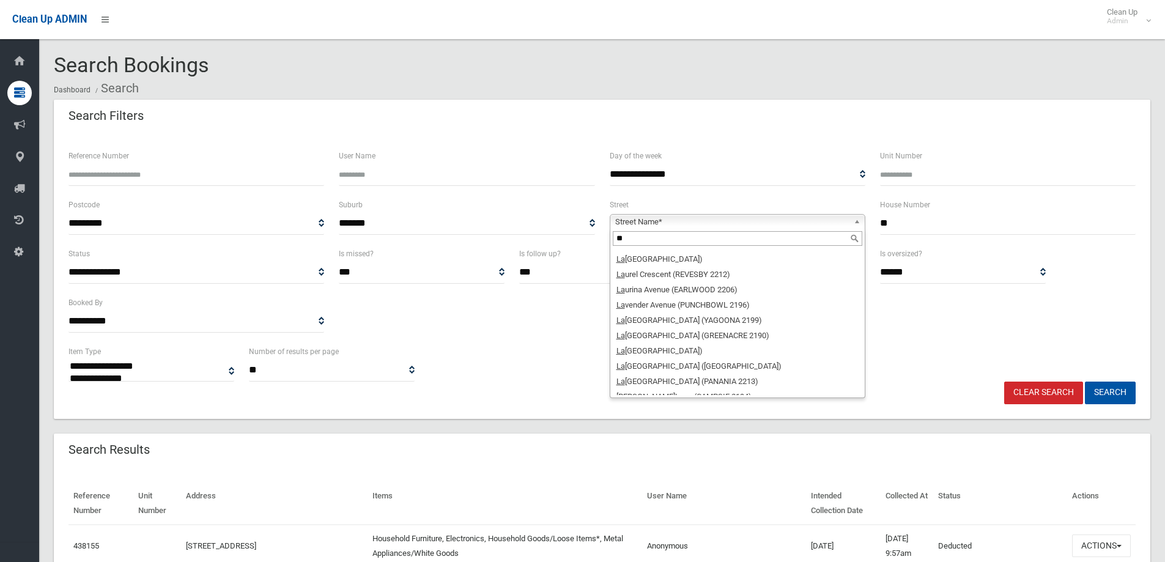
scroll to position [795, 0]
drag, startPoint x: 693, startPoint y: 241, endPoint x: 459, endPoint y: 245, distance: 234.2
click at [459, 245] on div "**********" at bounding box center [602, 221] width 1082 height 49
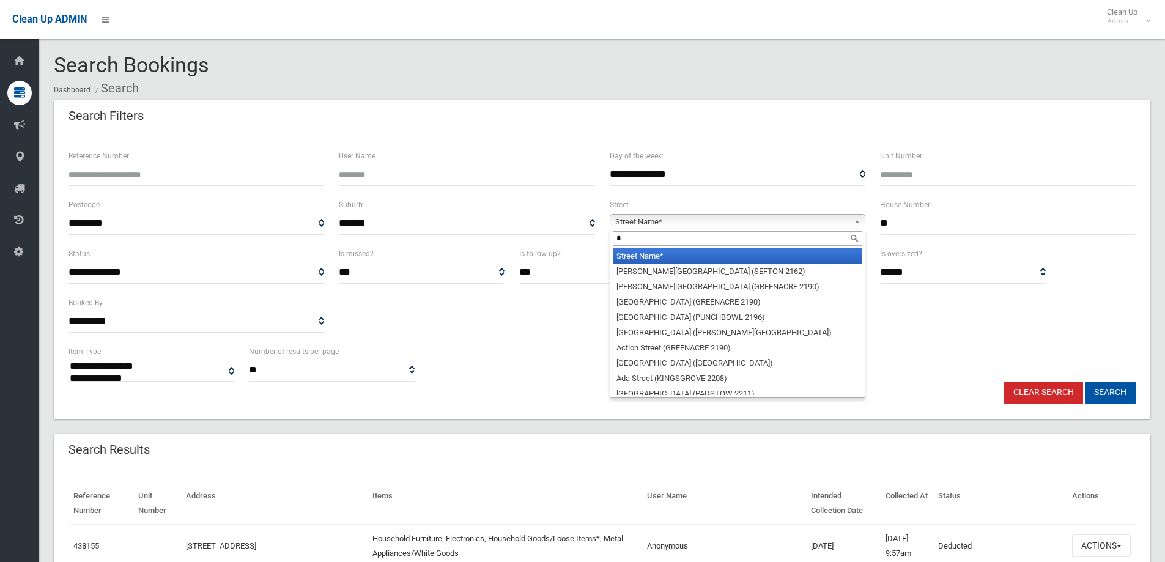
scroll to position [0, 0]
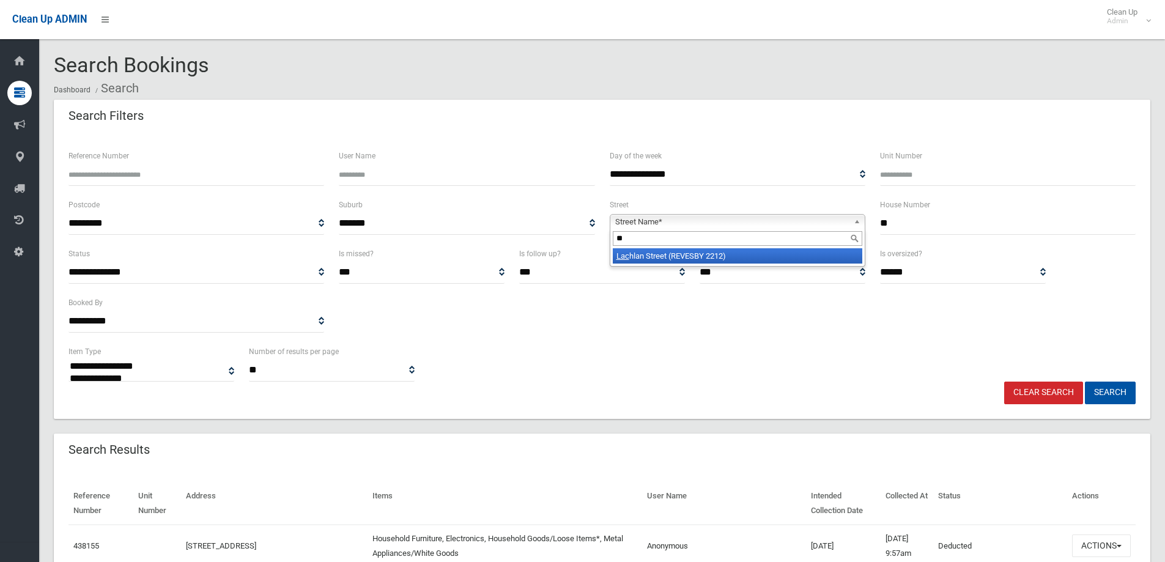
type input "*"
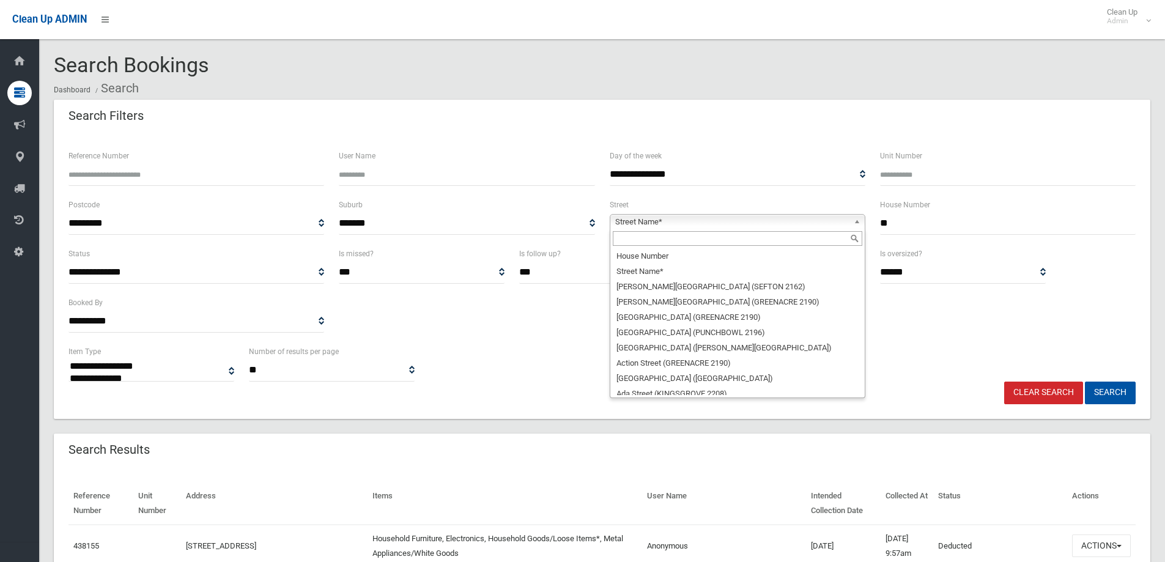
click at [663, 234] on input "text" at bounding box center [737, 238] width 249 height 15
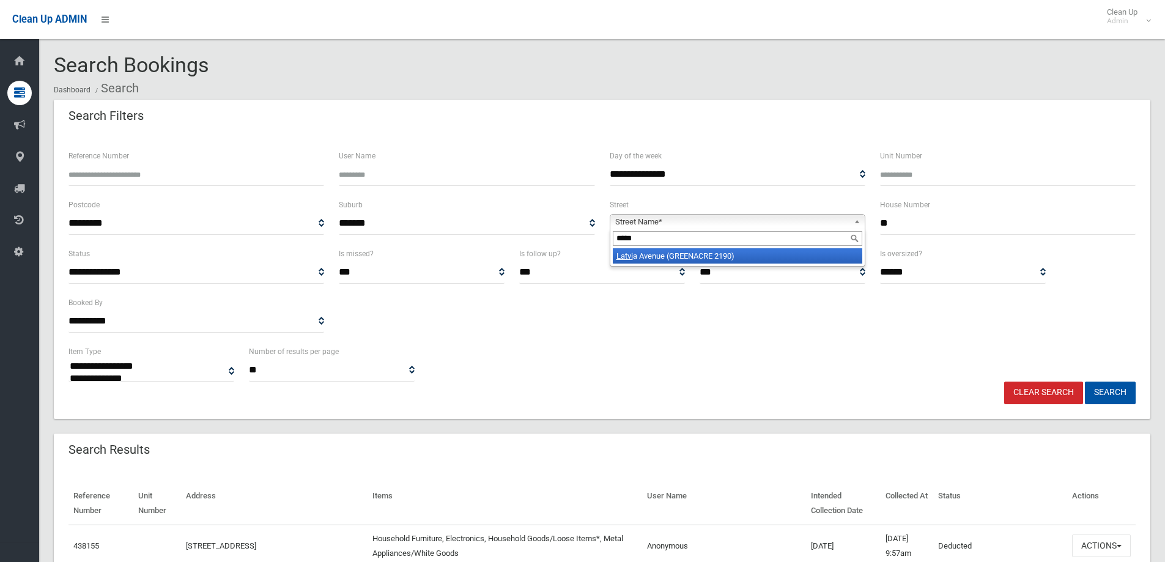
type input "*****"
click at [646, 257] on li "Latvi a Avenue (GREENACRE 2190)" at bounding box center [737, 255] width 249 height 15
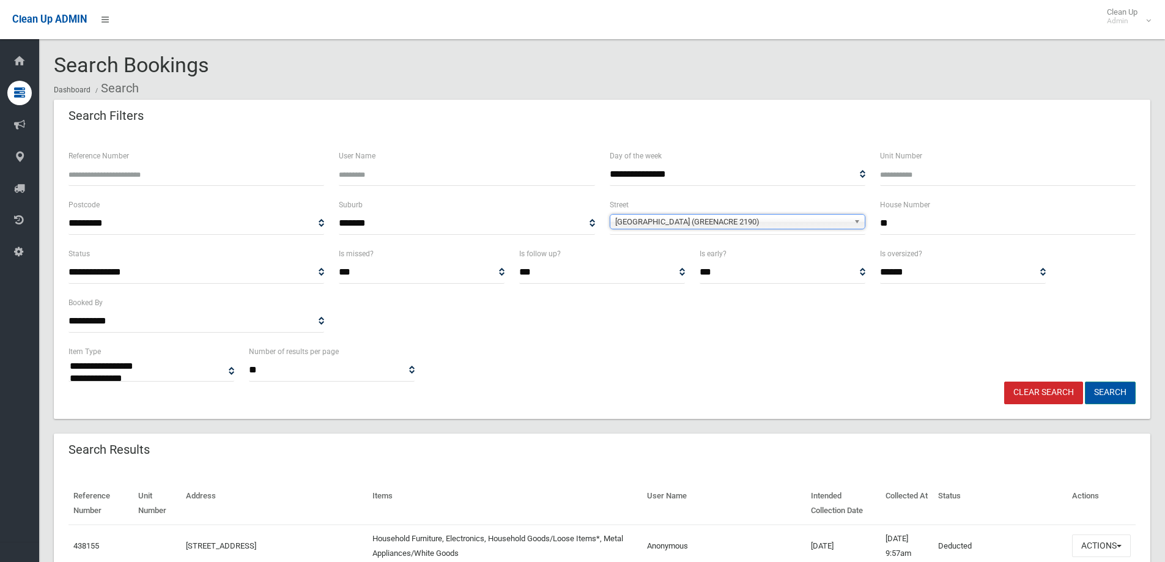
click at [1104, 388] on button "Search" at bounding box center [1110, 392] width 51 height 23
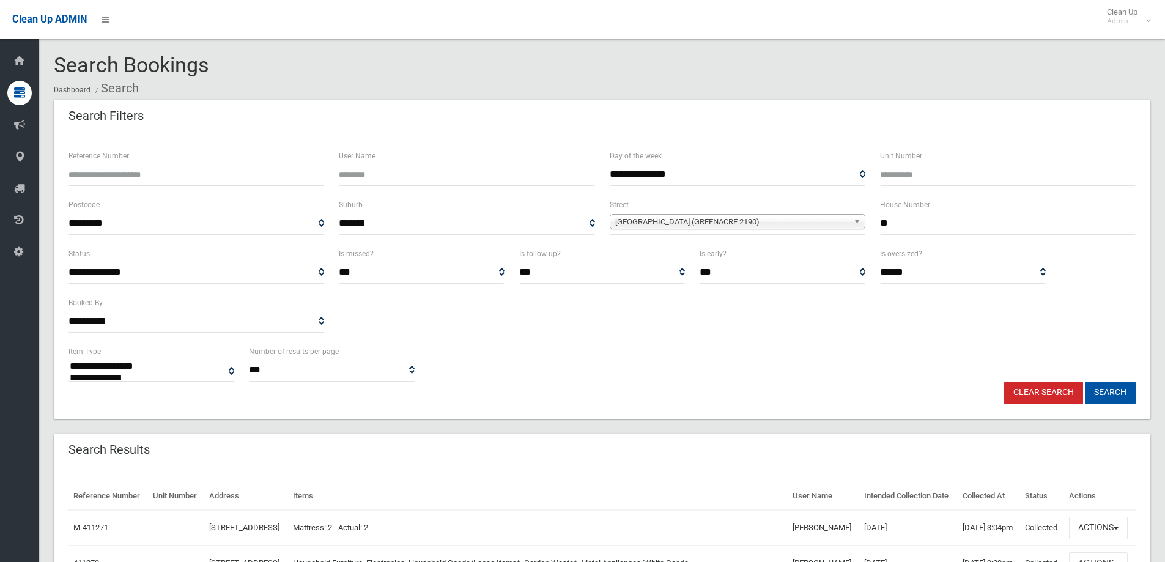
select select
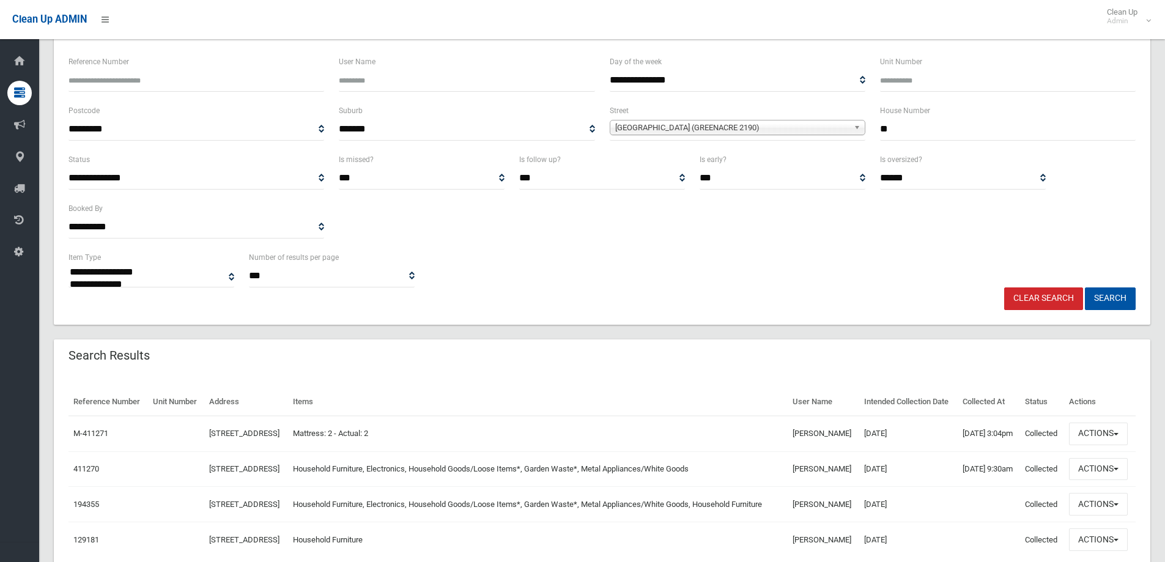
scroll to position [190, 0]
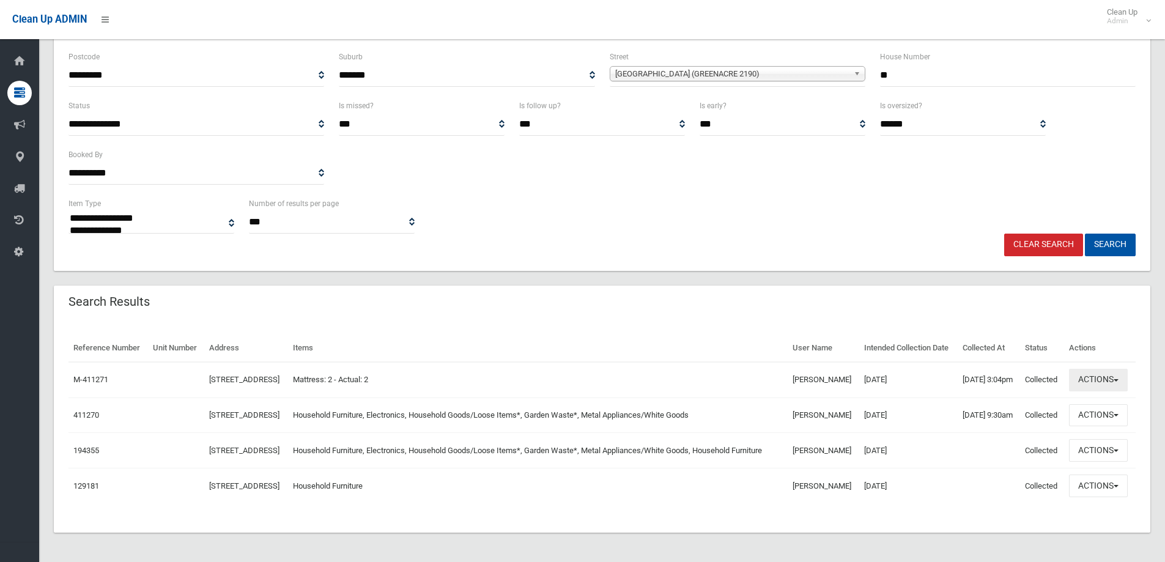
click at [1074, 369] on button "Actions" at bounding box center [1098, 380] width 59 height 23
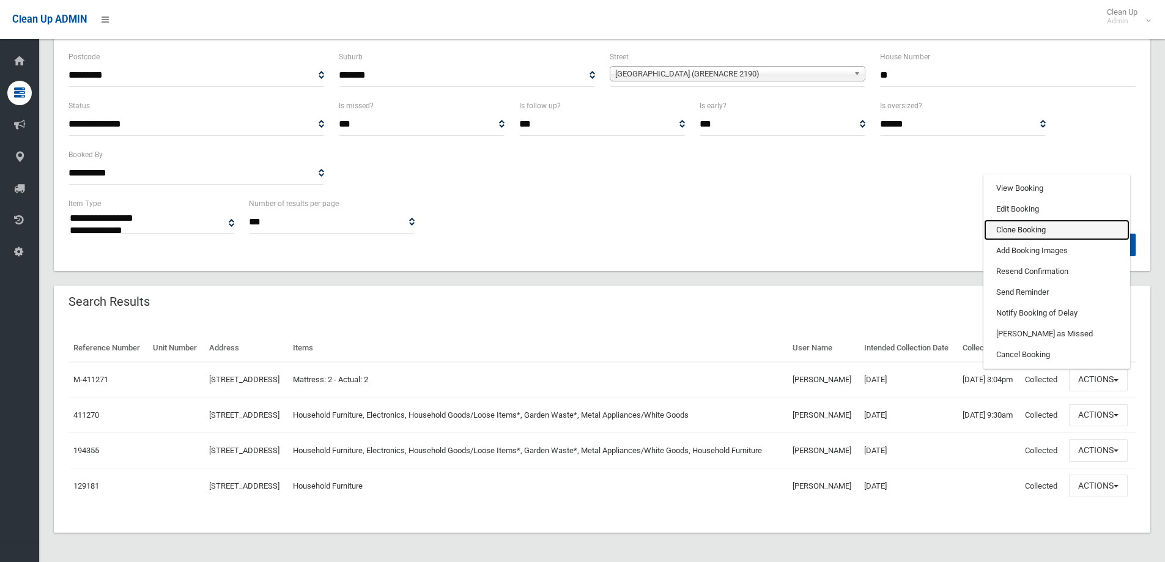
click at [1031, 219] on link "Clone Booking" at bounding box center [1057, 229] width 146 height 21
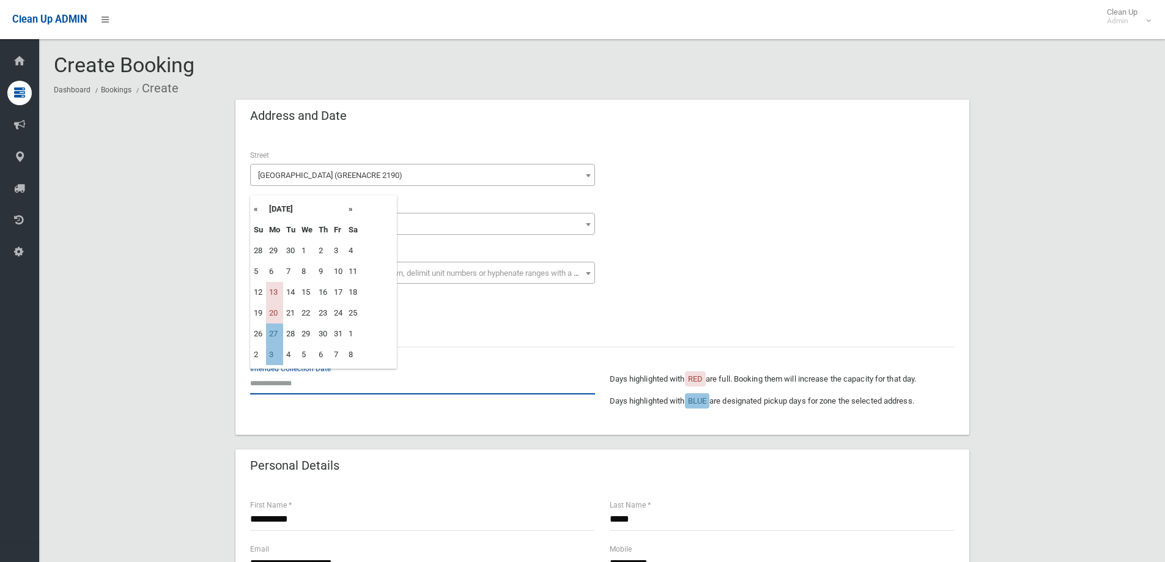
click at [285, 391] on input "text" at bounding box center [422, 383] width 345 height 23
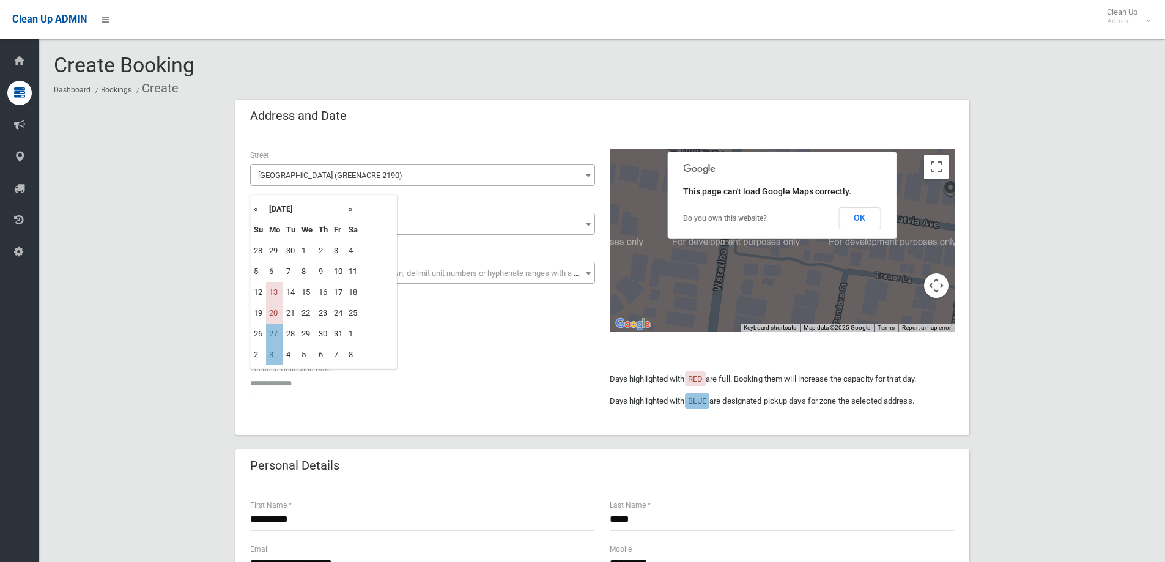
click at [353, 208] on th "»" at bounding box center [352, 209] width 15 height 21
click at [348, 203] on th "»" at bounding box center [352, 209] width 15 height 21
click at [277, 333] on td "24" at bounding box center [274, 333] width 17 height 21
type input "**********"
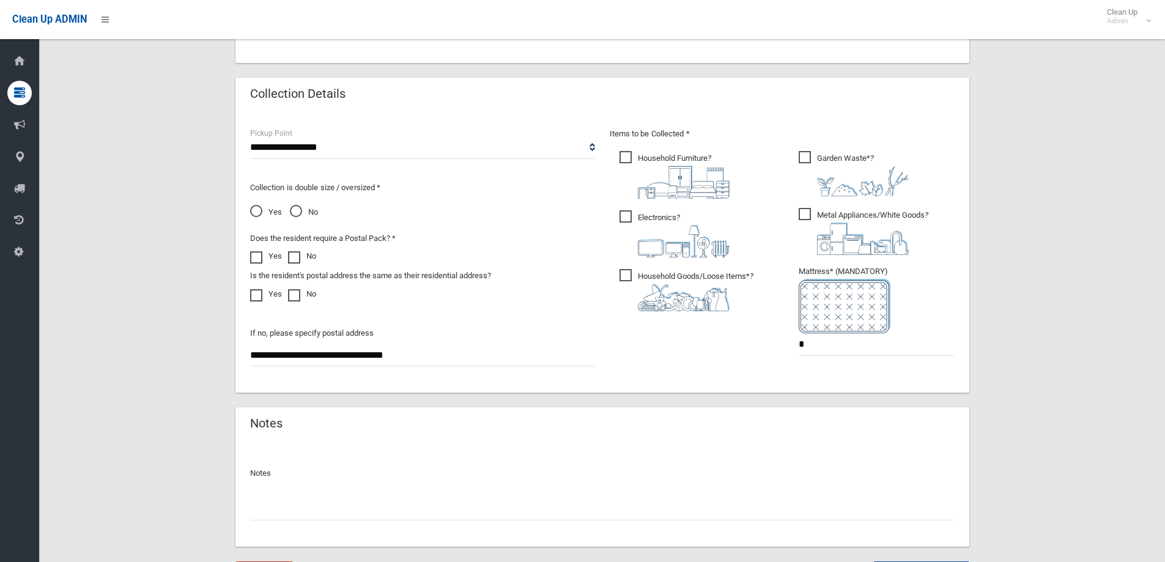
scroll to position [611, 0]
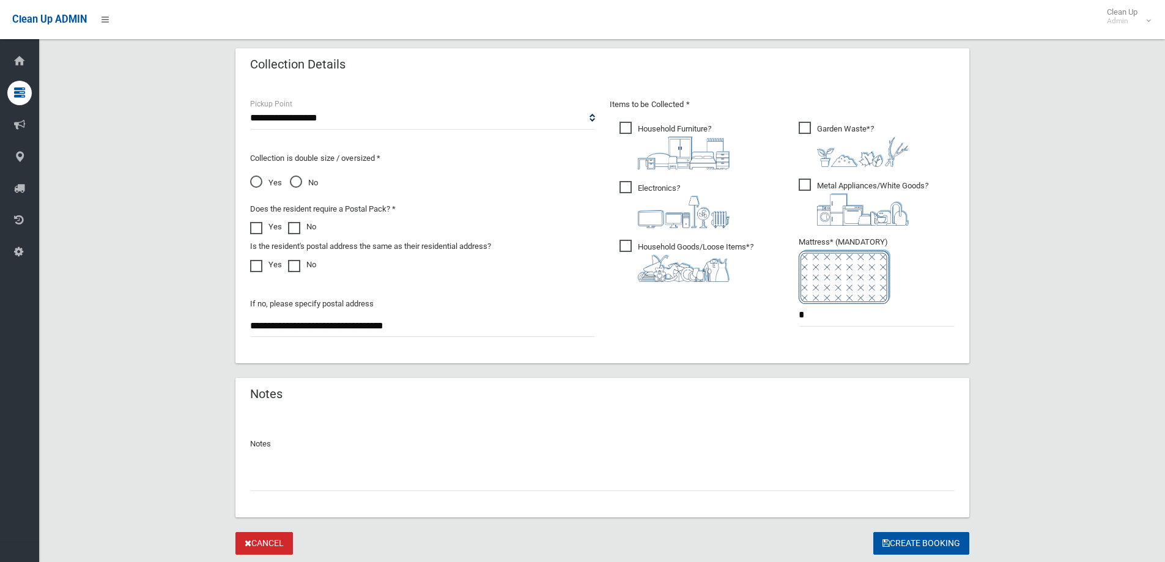
drag, startPoint x: 641, startPoint y: 282, endPoint x: 660, endPoint y: 231, distance: 54.2
click at [641, 280] on ul "Household Furniture ?" at bounding box center [693, 205] width 166 height 172
drag, startPoint x: 663, startPoint y: 201, endPoint x: 665, endPoint y: 169, distance: 31.3
click at [663, 200] on img at bounding box center [684, 212] width 92 height 32
click at [639, 248] on span "Household Goods/Loose Items* ?" at bounding box center [686, 261] width 134 height 42
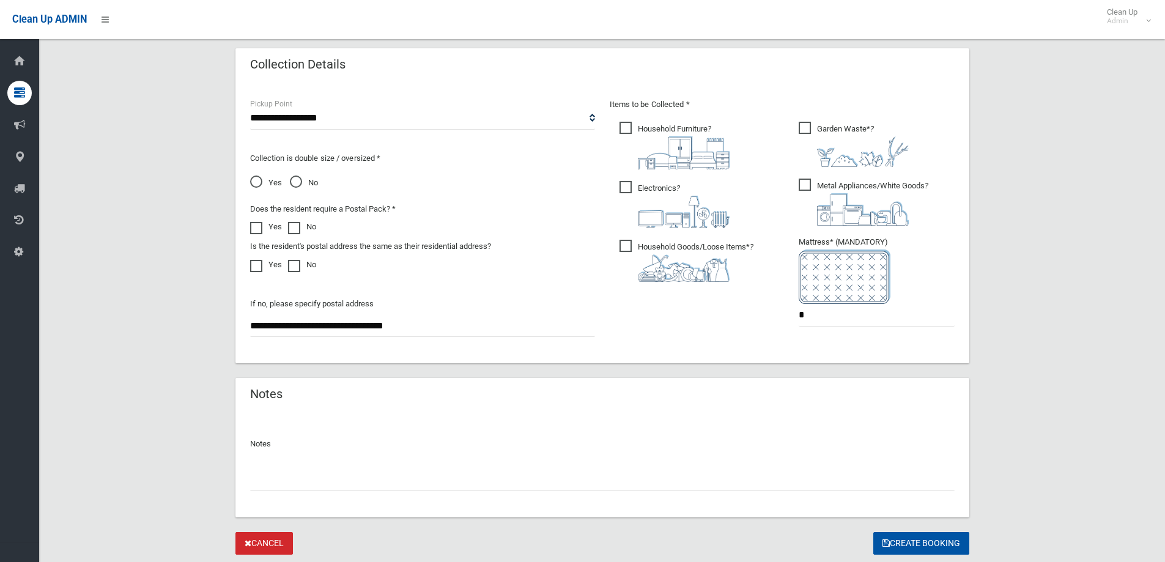
click at [652, 131] on span "Household Furniture ?" at bounding box center [674, 146] width 110 height 48
click at [830, 186] on span "Metal Appliances/White Goods ?" at bounding box center [863, 202] width 130 height 47
drag, startPoint x: 849, startPoint y: 315, endPoint x: 620, endPoint y: 333, distance: 229.4
click at [625, 331] on div "Items to be Collected * Household Furniture ? *" at bounding box center [781, 220] width 359 height 246
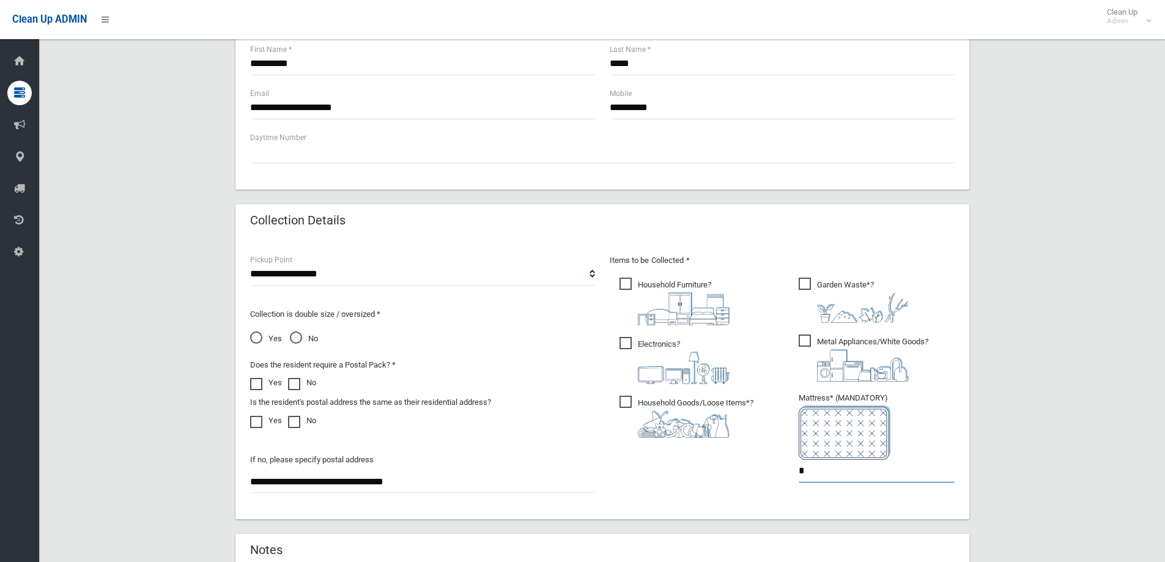
scroll to position [428, 0]
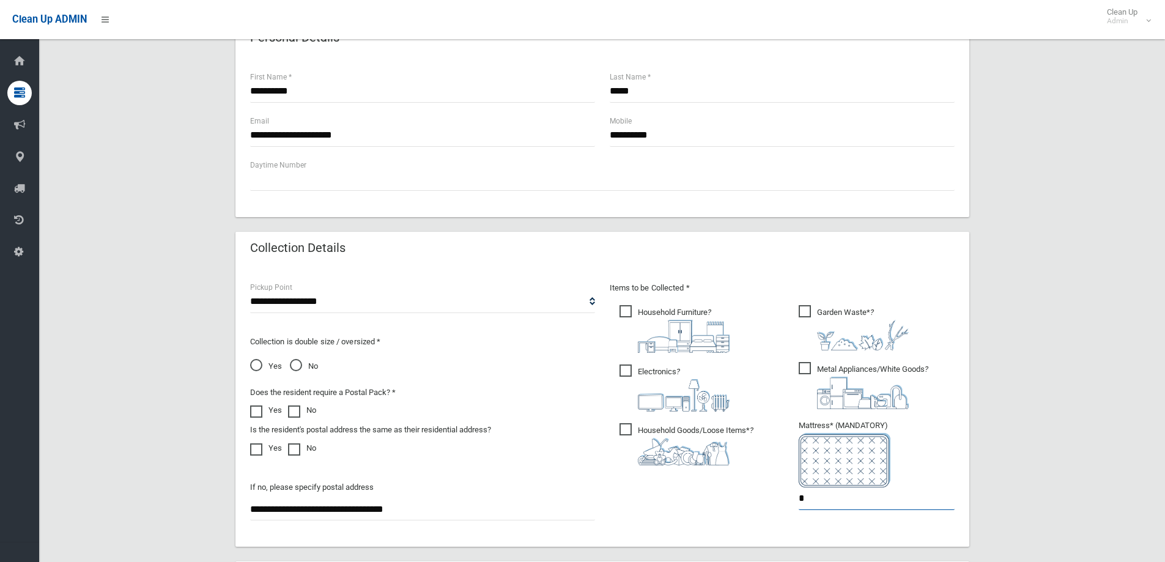
type input "*"
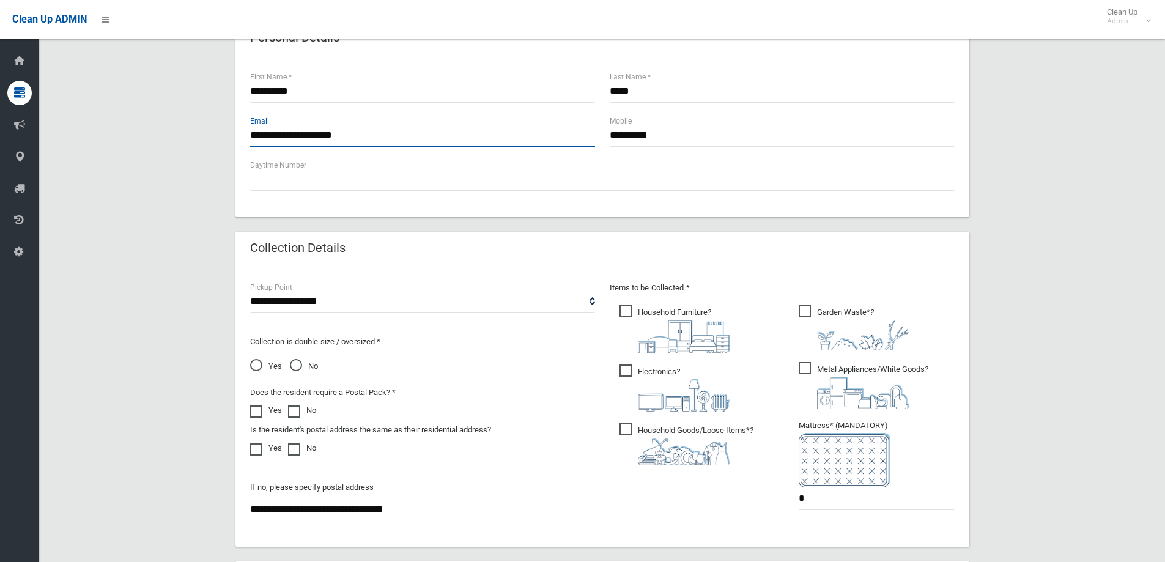
click at [427, 142] on input "**********" at bounding box center [422, 135] width 345 height 23
click at [803, 312] on span "Garden Waste* ?" at bounding box center [853, 327] width 110 height 45
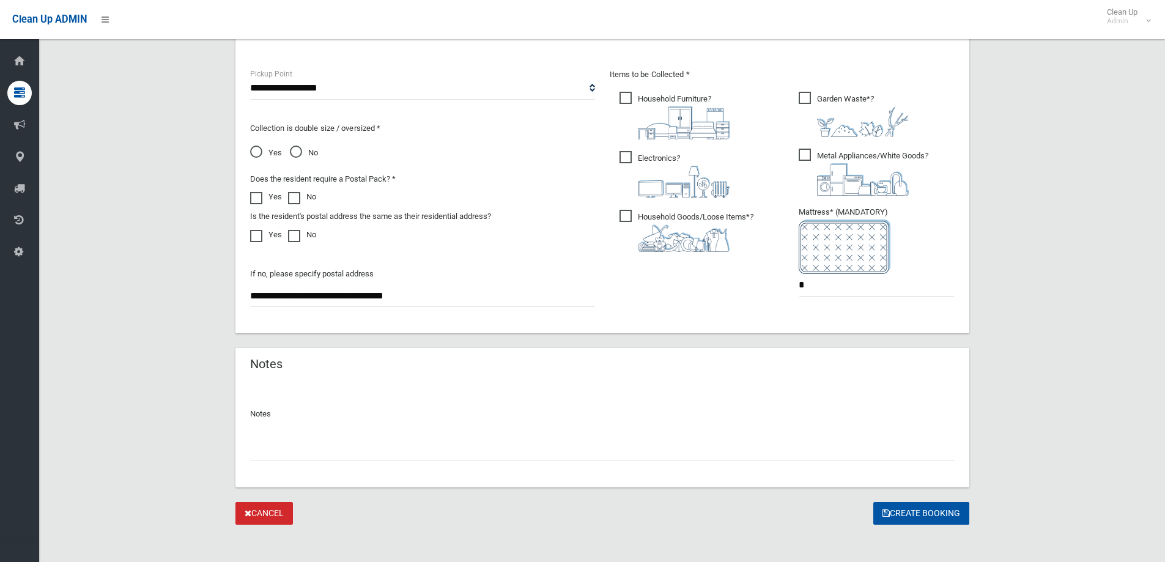
scroll to position [648, 0]
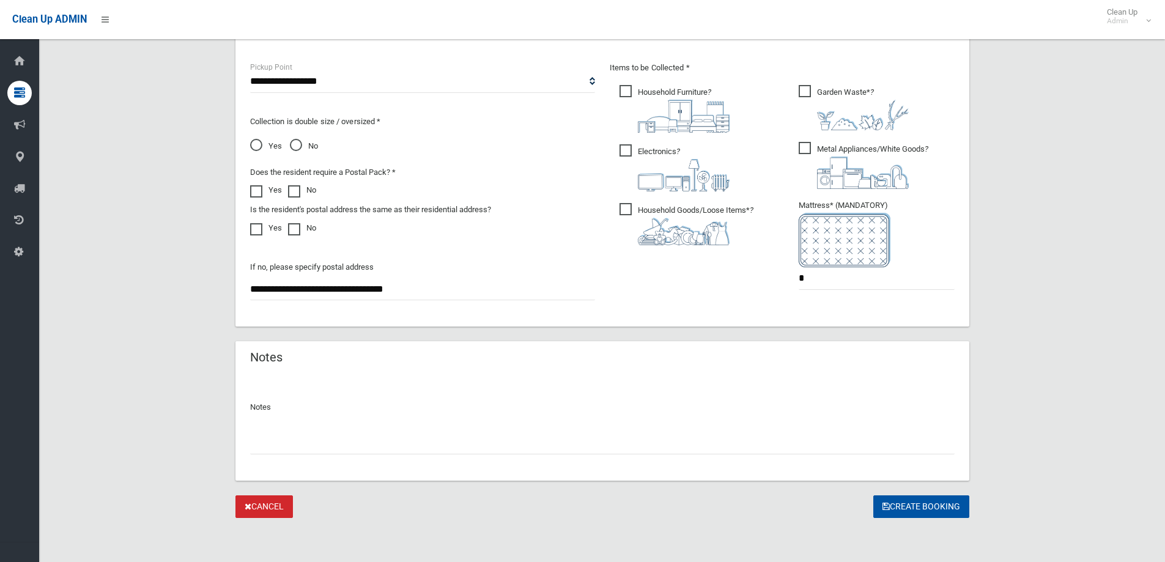
click at [572, 449] on input "text" at bounding box center [602, 443] width 704 height 23
click at [910, 510] on button "Create Booking" at bounding box center [921, 506] width 96 height 23
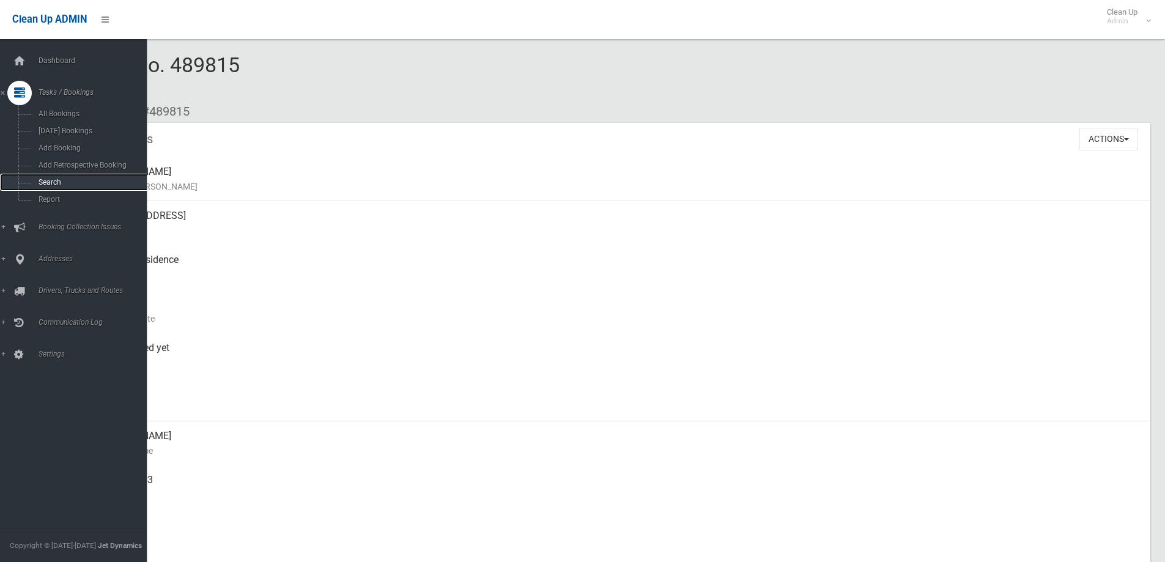
click at [41, 182] on span "Search" at bounding box center [90, 182] width 111 height 9
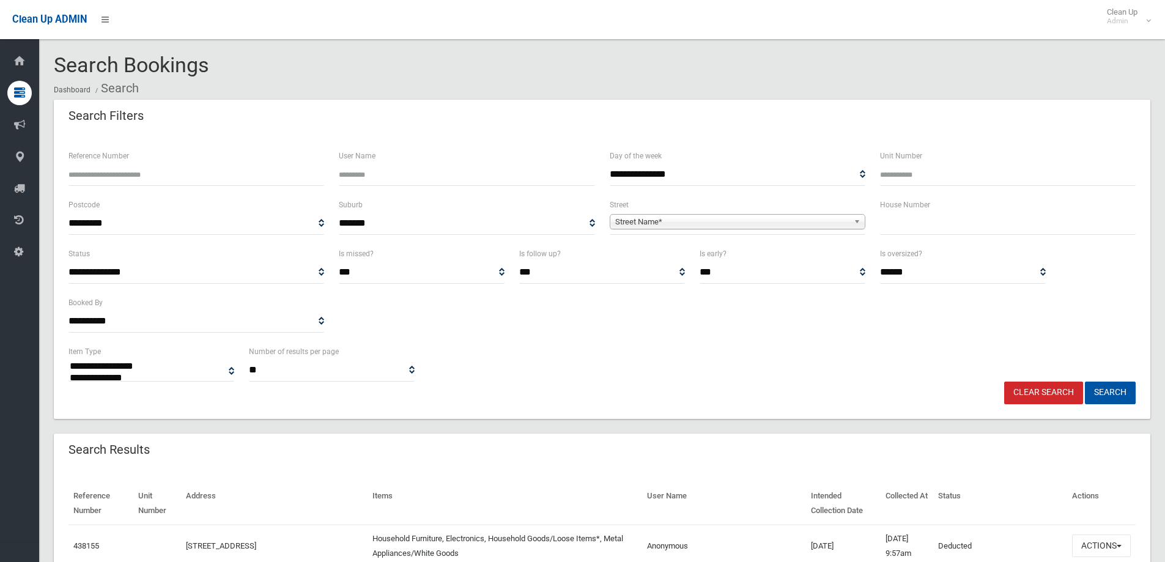
select select
